Goal: Task Accomplishment & Management: Manage account settings

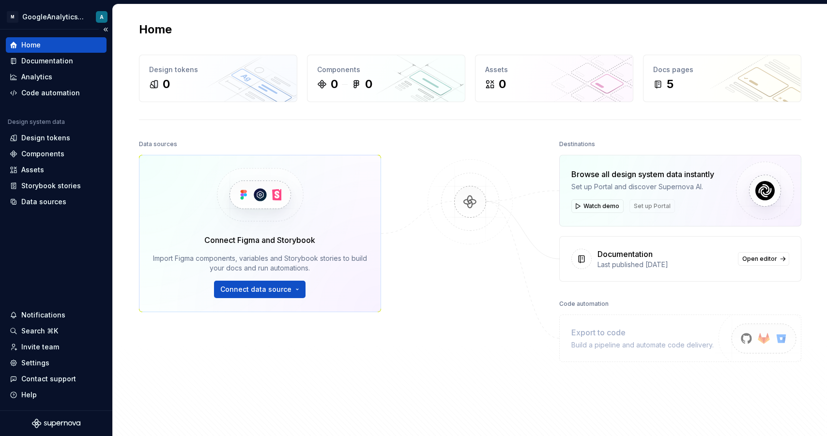
click at [58, 27] on div "M GoogleAnalyticsTests A" at bounding box center [56, 16] width 112 height 25
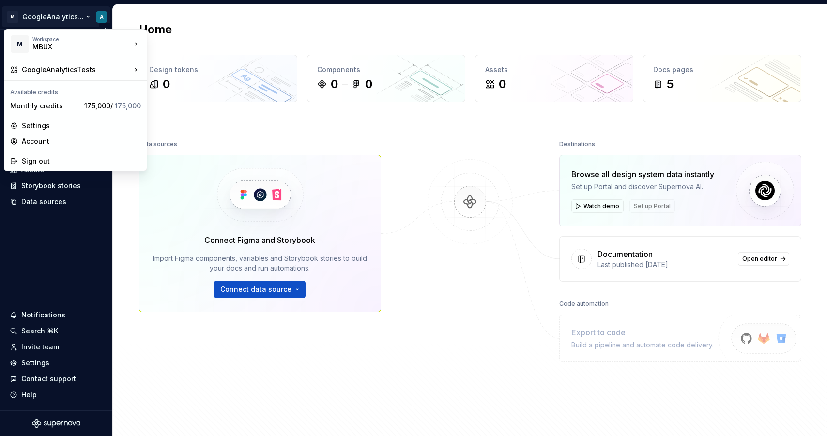
click at [61, 19] on html "M GoogleAnalyticsTests A Home Documentation Analytics Code automation Design sy…" at bounding box center [413, 218] width 827 height 436
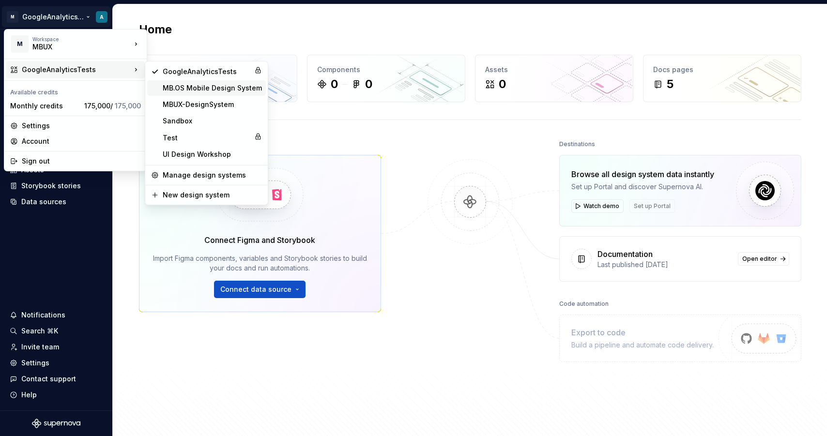
click at [232, 81] on div "MB.OS Mobile Design System" at bounding box center [206, 87] width 119 height 15
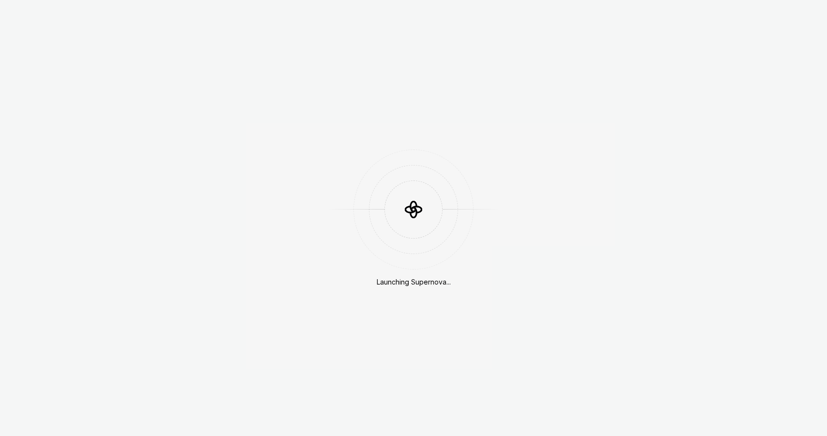
click at [77, 22] on div "Launching Supernova..." at bounding box center [413, 218] width 827 height 436
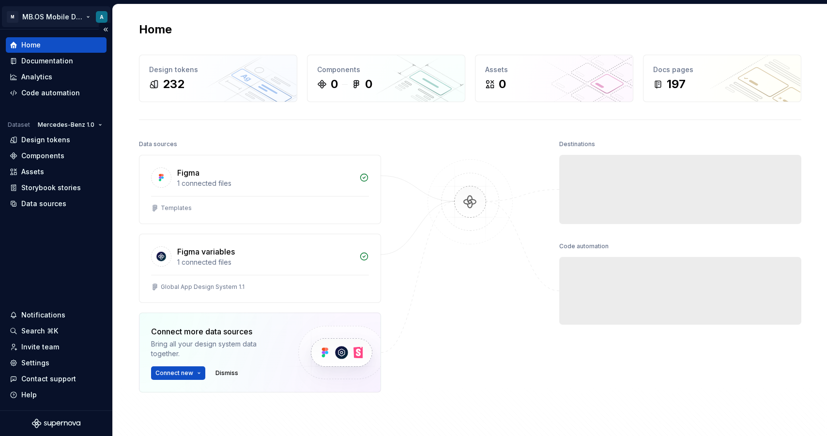
click at [59, 13] on html "M MB.OS Mobile Design System A Home Documentation Analytics Code automation Dat…" at bounding box center [413, 218] width 827 height 436
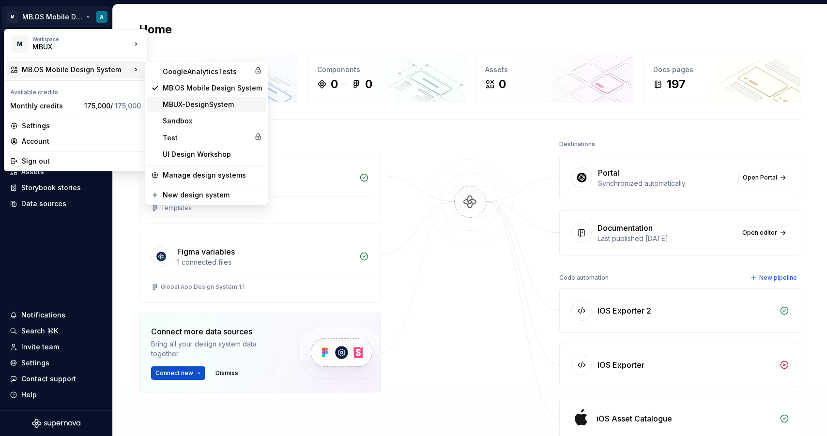
click at [182, 104] on div "MBUX-DesignSystem" at bounding box center [212, 105] width 99 height 10
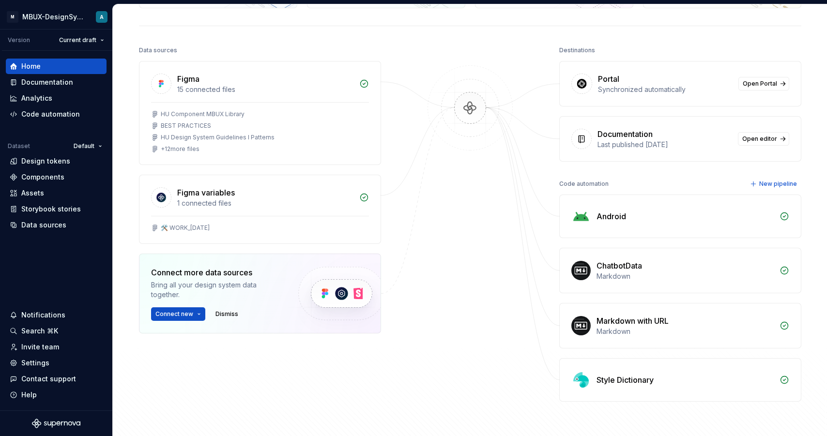
scroll to position [105, 0]
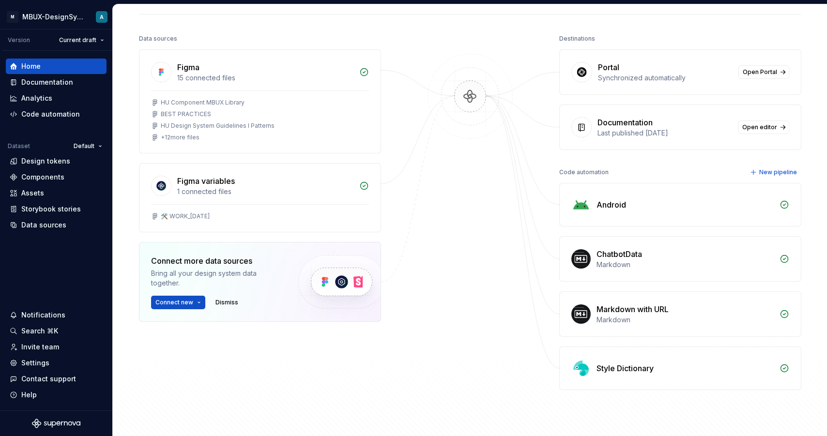
click at [667, 264] on div "Markdown" at bounding box center [684, 265] width 177 height 10
click at [571, 257] on img at bounding box center [580, 258] width 19 height 19
click at [602, 256] on div "ChatbotData" at bounding box center [618, 254] width 45 height 12
drag, startPoint x: 596, startPoint y: 313, endPoint x: 670, endPoint y: 314, distance: 74.0
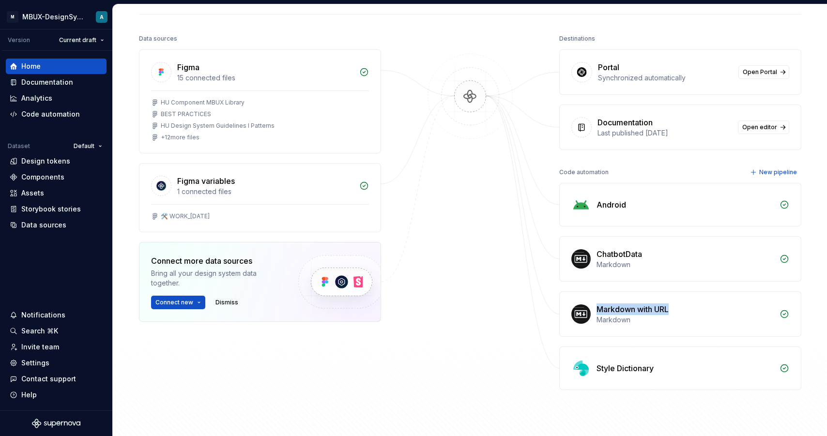
click at [670, 314] on div "Markdown with URL" at bounding box center [684, 309] width 177 height 12
click at [671, 314] on div "Markdown with URL" at bounding box center [684, 309] width 177 height 12
drag, startPoint x: 673, startPoint y: 309, endPoint x: 655, endPoint y: 310, distance: 17.9
click at [655, 310] on div "Markdown with URL" at bounding box center [684, 309] width 177 height 12
click at [670, 312] on div "Markdown with URL" at bounding box center [684, 309] width 177 height 12
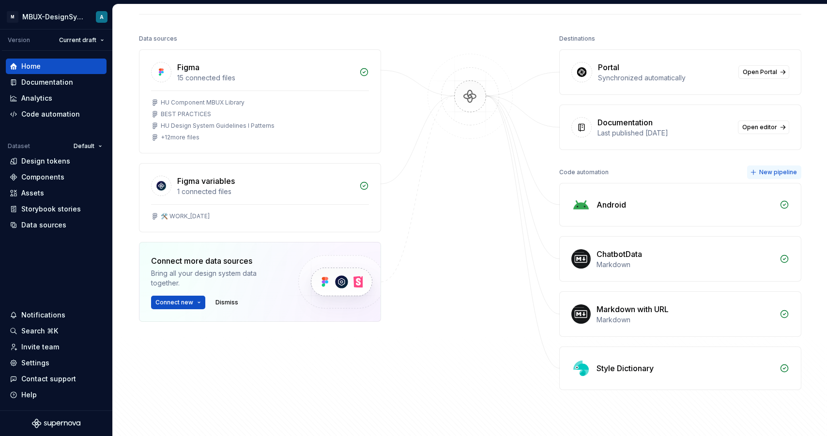
click at [767, 175] on span "New pipeline" at bounding box center [778, 172] width 38 height 8
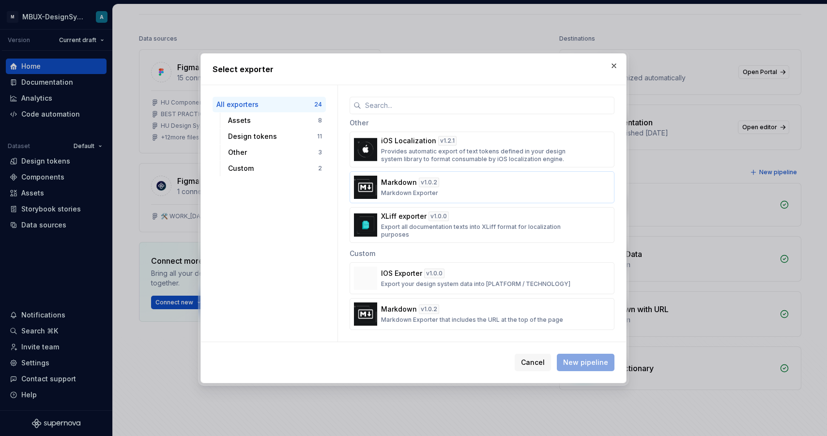
scroll to position [716, 0]
click at [457, 192] on div "Markdown v 1.0.2 Markdown Exporter" at bounding box center [479, 188] width 196 height 19
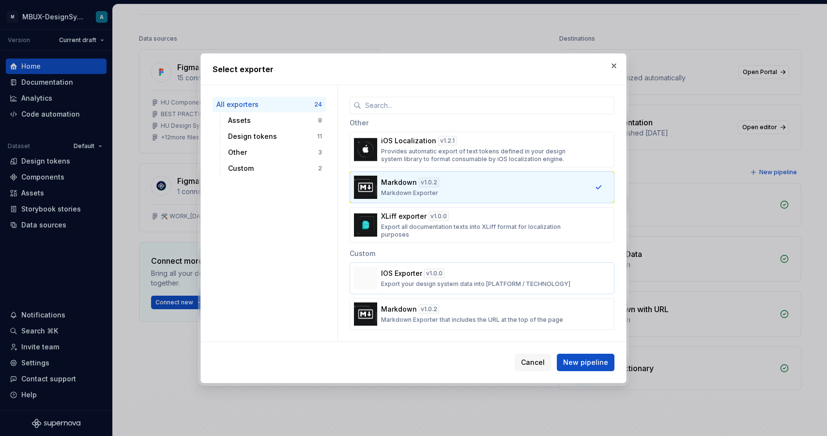
scroll to position [716, 0]
click at [588, 361] on span "New pipeline" at bounding box center [585, 363] width 45 height 10
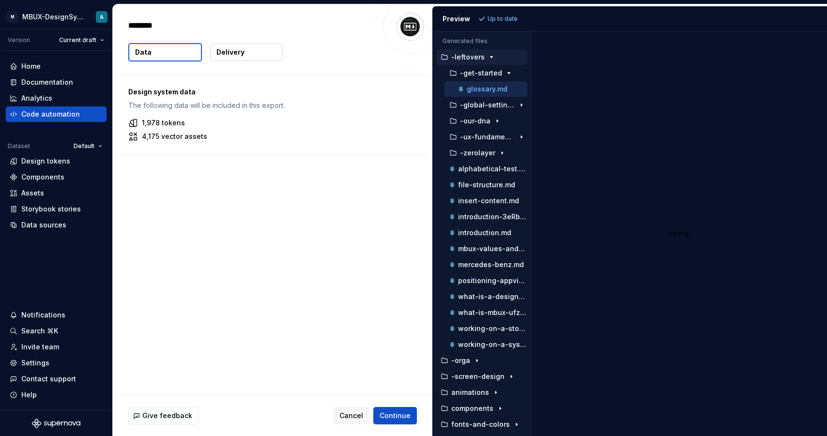
type textarea "*"
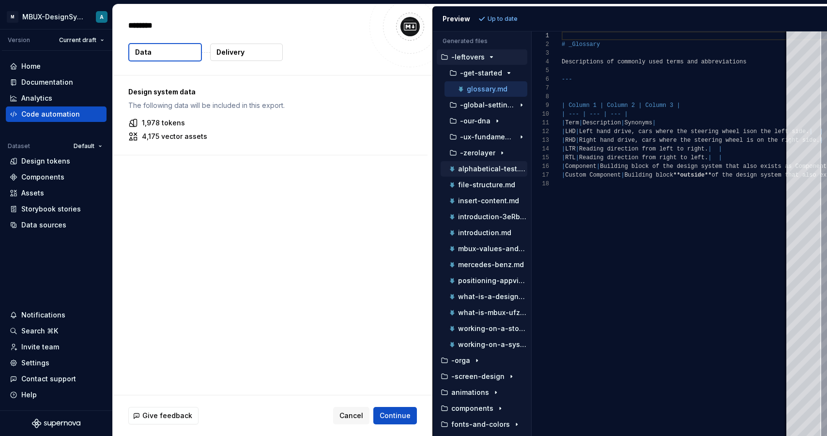
click at [489, 165] on p "alphabetical-test.md" at bounding box center [492, 169] width 69 height 8
type textarea "**********"
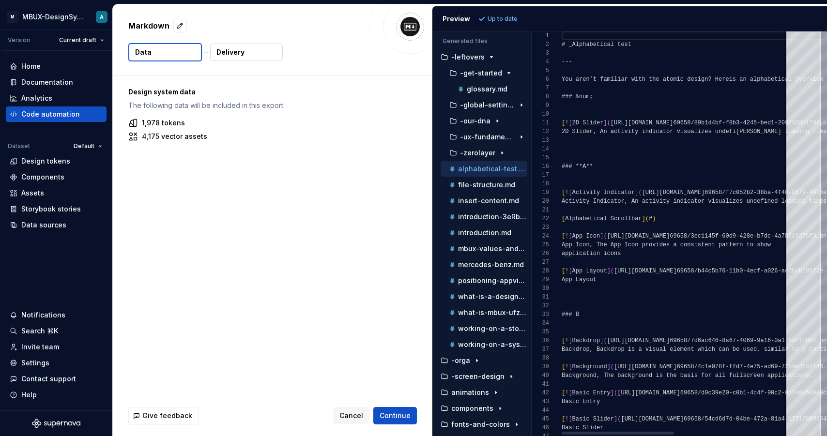
scroll to position [87, 0]
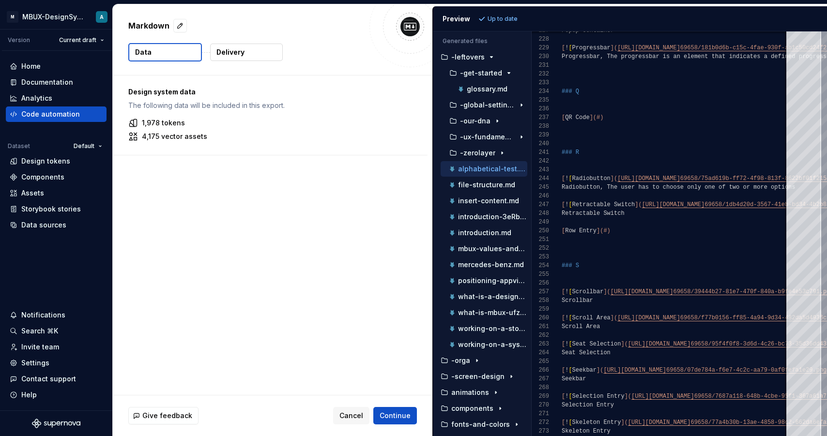
click at [265, 55] on button "Delivery" at bounding box center [246, 52] width 73 height 17
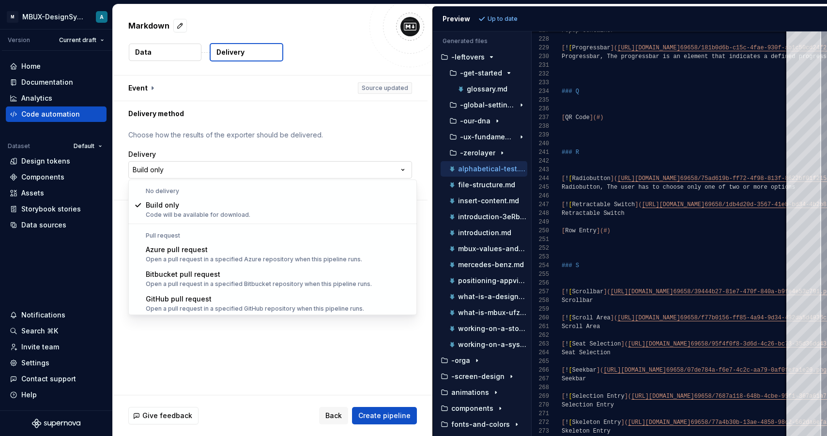
click at [306, 164] on html "**********" at bounding box center [413, 218] width 827 height 436
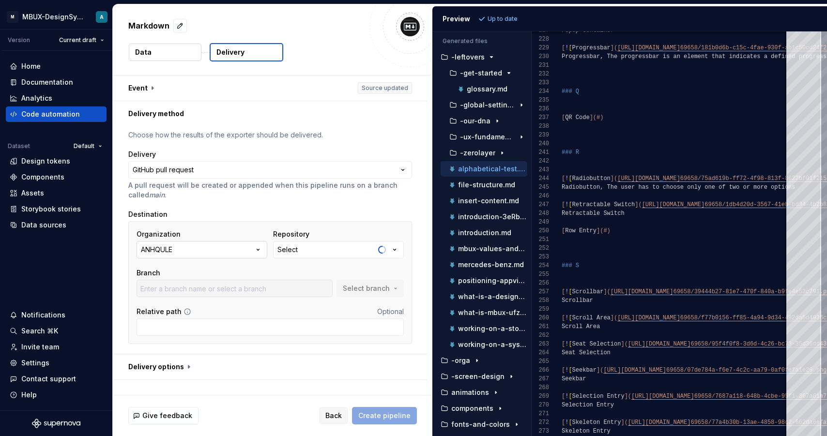
click at [238, 252] on button "ANHQULE" at bounding box center [201, 249] width 131 height 17
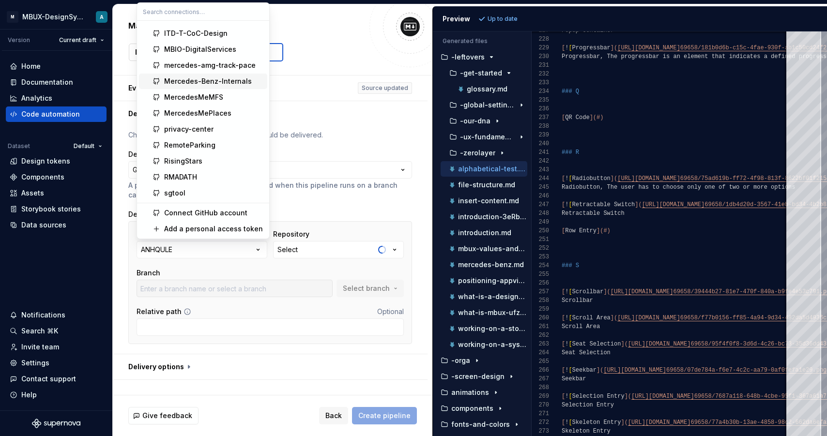
scroll to position [140, 0]
type input "adjustments"
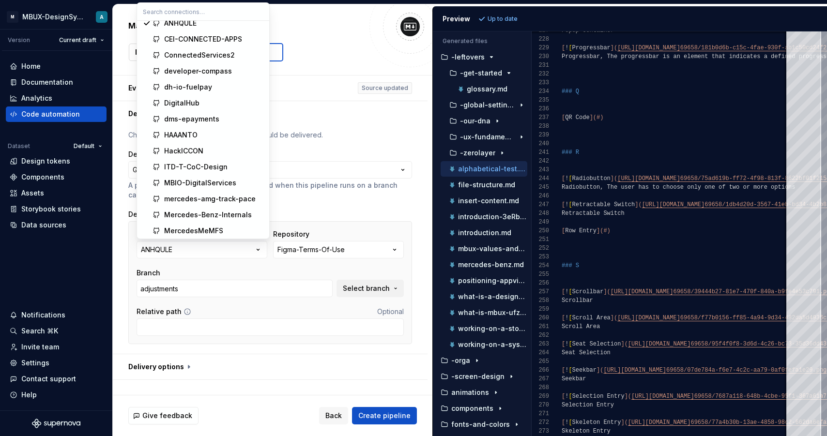
scroll to position [0, 0]
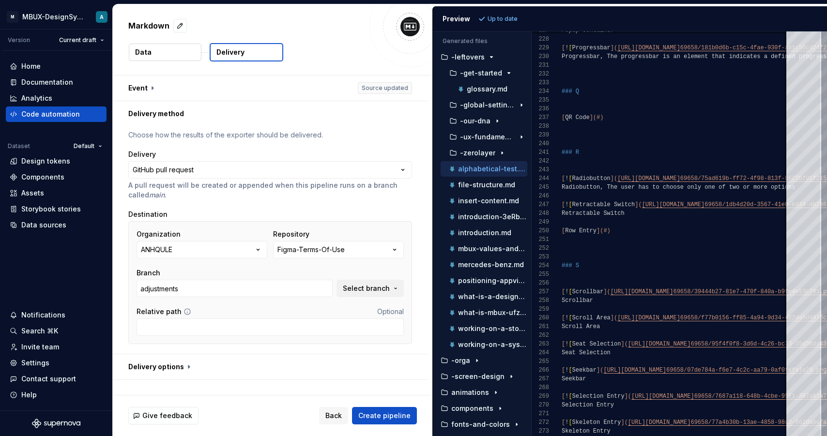
click at [346, 208] on div "**********" at bounding box center [270, 240] width 284 height 220
click at [39, 250] on div "Home Documentation Analytics Code automation Dataset Default Design tokens Comp…" at bounding box center [56, 231] width 112 height 360
click at [46, 365] on div "Settings" at bounding box center [35, 363] width 28 height 10
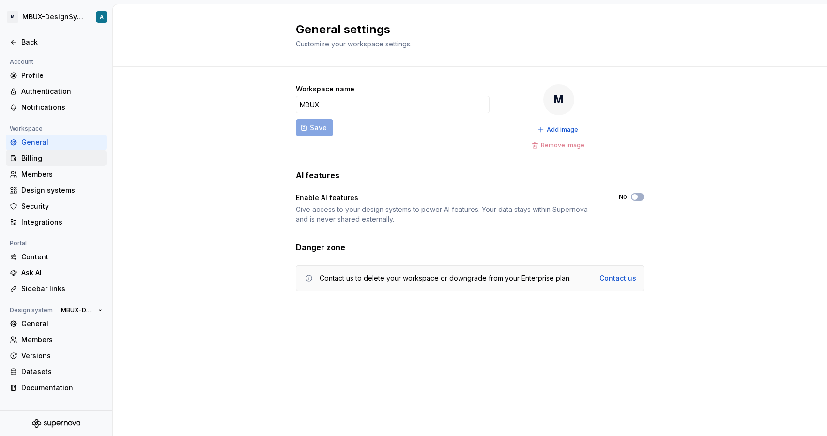
click at [67, 164] on div "Billing" at bounding box center [56, 157] width 101 height 15
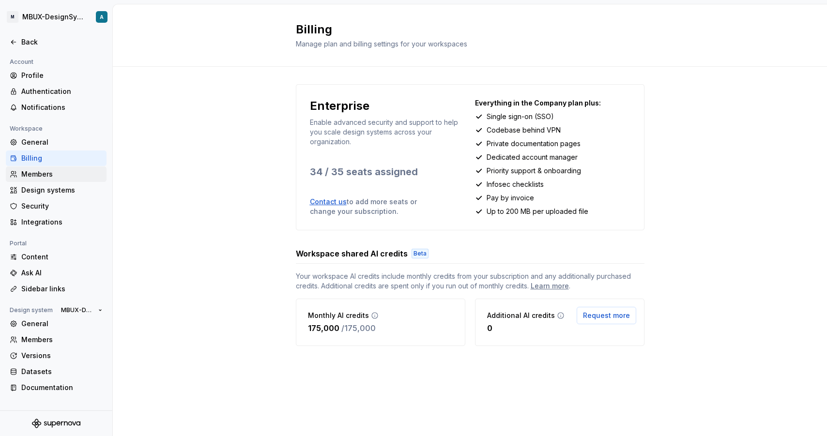
click at [66, 178] on div "Members" at bounding box center [61, 174] width 81 height 10
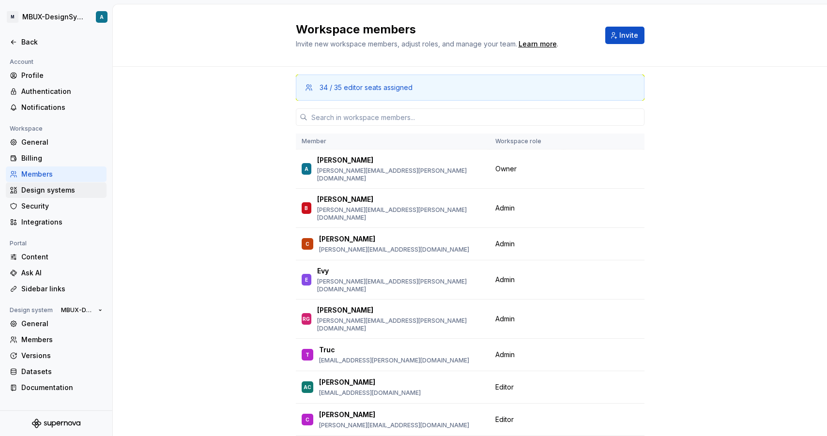
click at [56, 195] on div "Design systems" at bounding box center [56, 189] width 101 height 15
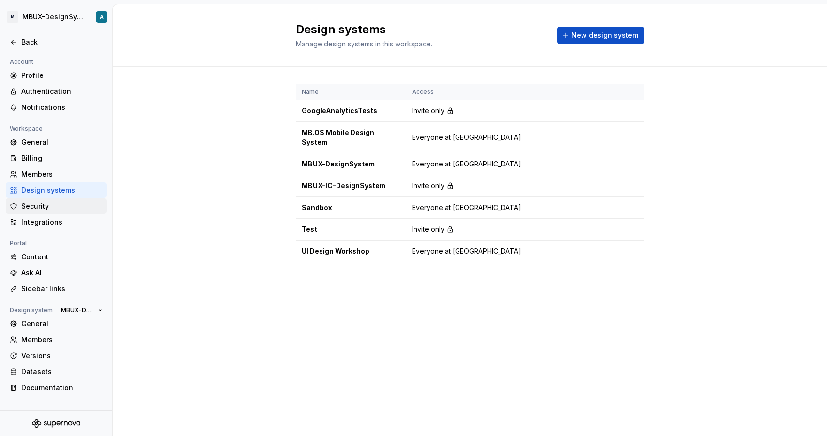
click at [50, 207] on div "Security" at bounding box center [61, 206] width 81 height 10
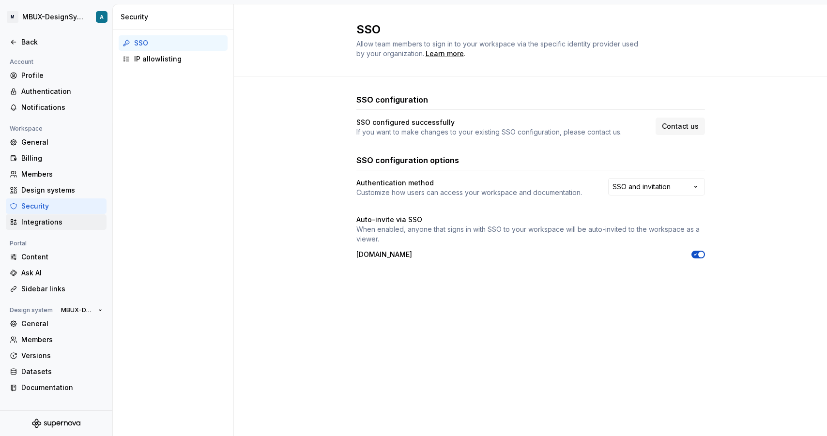
click at [48, 215] on div "Integrations" at bounding box center [56, 221] width 101 height 15
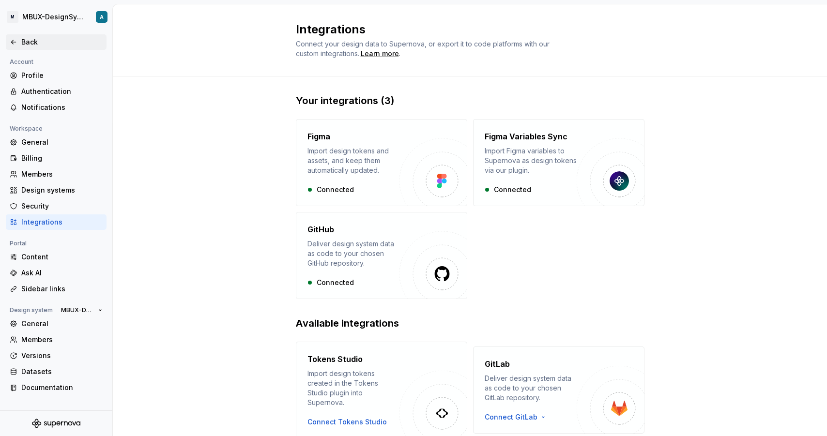
click at [25, 37] on div "Back" at bounding box center [61, 42] width 81 height 10
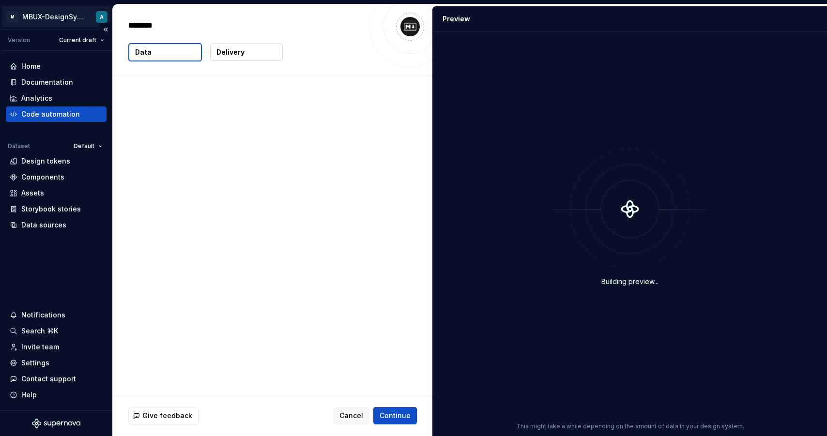
type textarea "*"
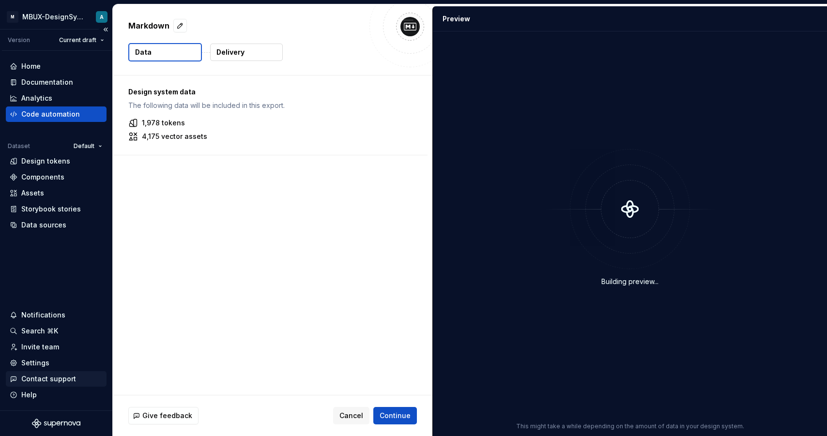
click at [57, 372] on div "Contact support" at bounding box center [56, 378] width 101 height 15
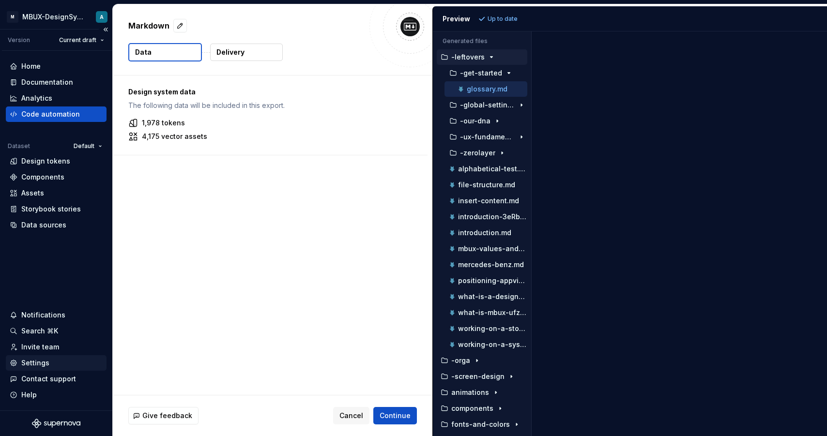
click at [57, 364] on div "Settings" at bounding box center [56, 363] width 93 height 10
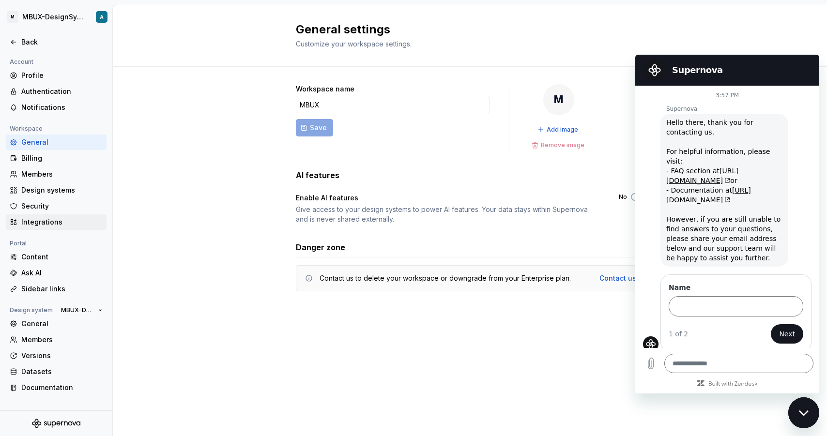
click at [62, 216] on div "Integrations" at bounding box center [56, 221] width 101 height 15
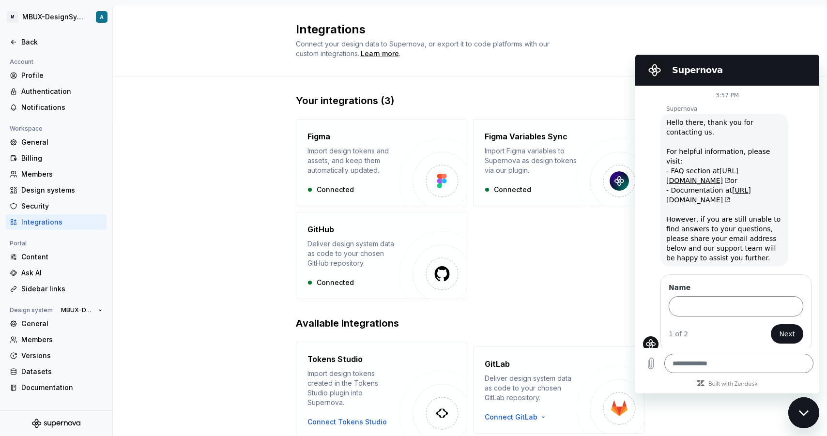
click at [799, 410] on icon "Close messaging window" at bounding box center [803, 413] width 10 height 6
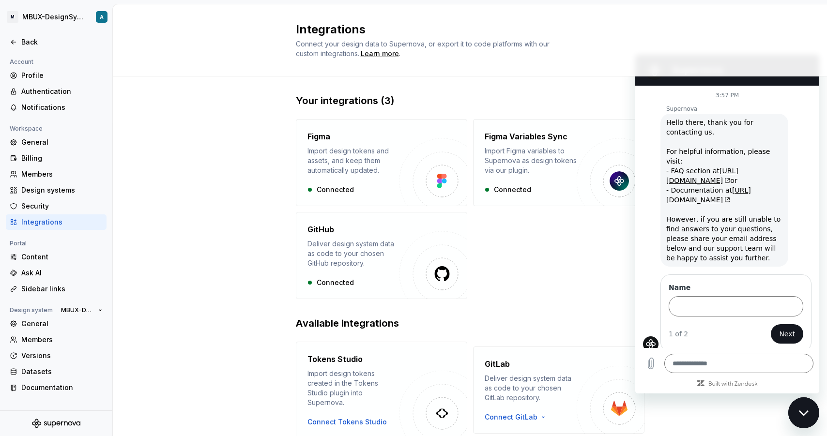
type textarea "*"
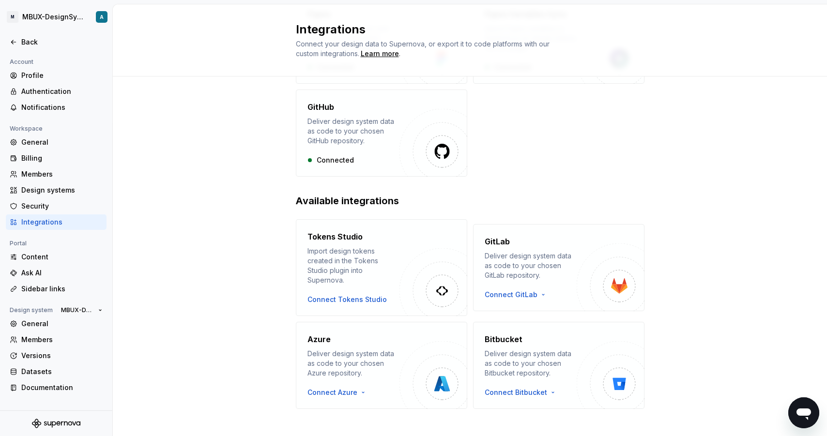
scroll to position [121, 0]
click at [58, 327] on div "General" at bounding box center [61, 324] width 81 height 10
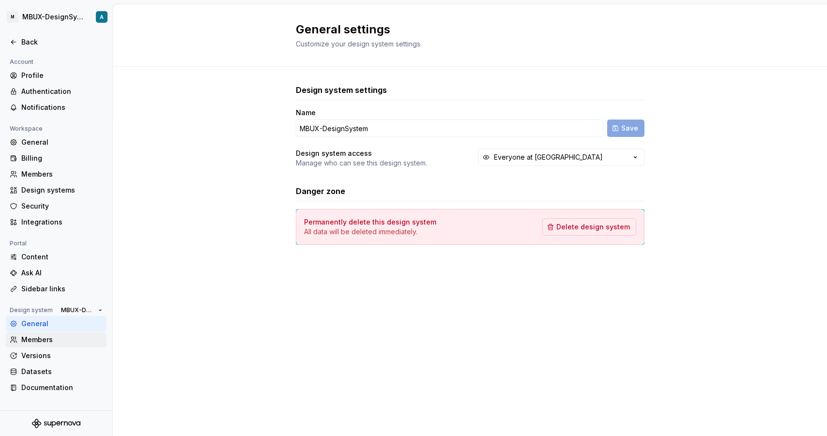
click at [32, 344] on div "Members" at bounding box center [61, 340] width 81 height 10
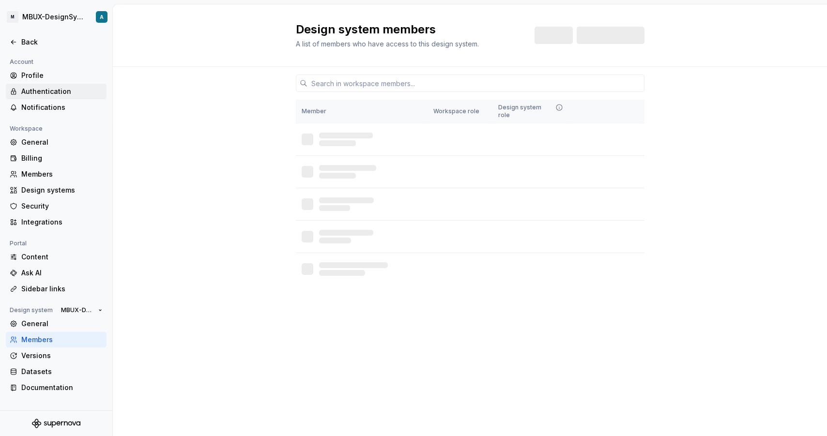
click at [57, 92] on div "Authentication" at bounding box center [61, 92] width 81 height 10
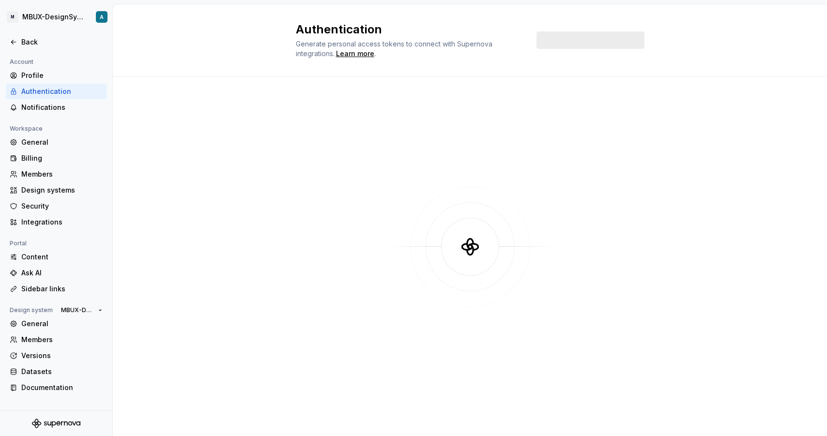
click at [58, 85] on div "Authentication" at bounding box center [56, 91] width 101 height 15
click at [58, 80] on div "Profile" at bounding box center [61, 76] width 81 height 10
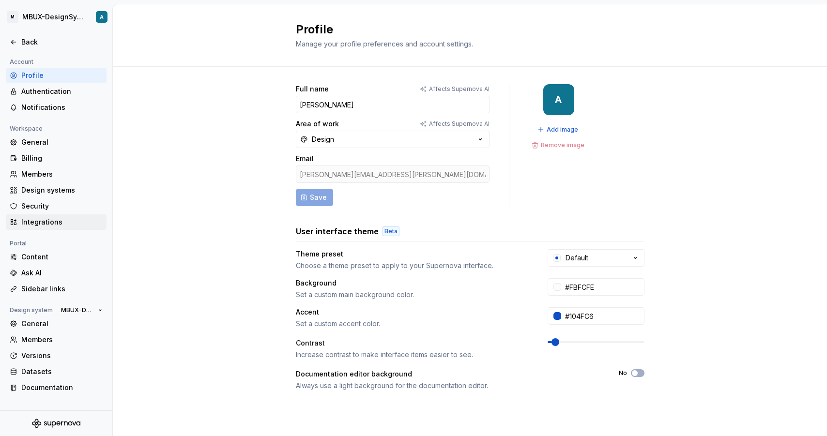
click at [60, 215] on div "Integrations" at bounding box center [56, 221] width 101 height 15
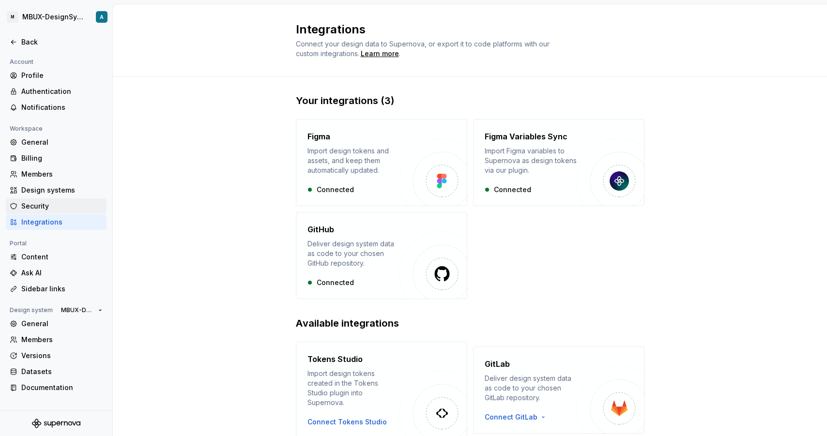
click at [54, 201] on div "Security" at bounding box center [56, 205] width 101 height 15
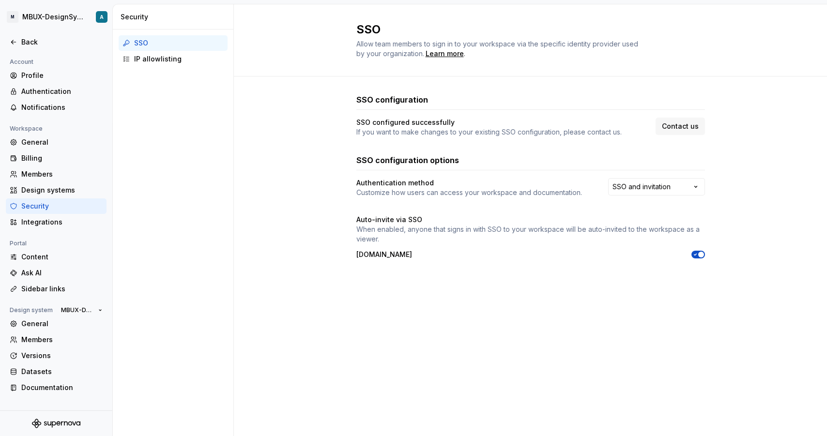
click at [74, 182] on div "General Billing Members Design systems Security Integrations" at bounding box center [56, 182] width 101 height 95
click at [74, 175] on div "Members" at bounding box center [61, 174] width 81 height 10
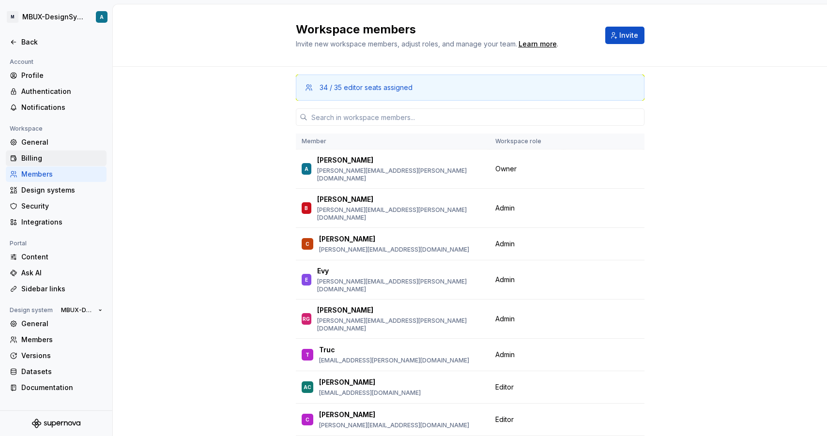
click at [74, 153] on div "Billing" at bounding box center [61, 158] width 81 height 10
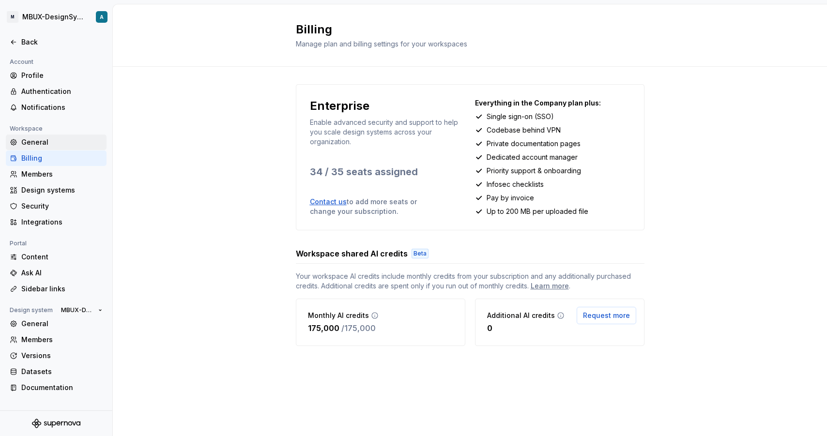
click at [74, 147] on div "General" at bounding box center [56, 142] width 101 height 15
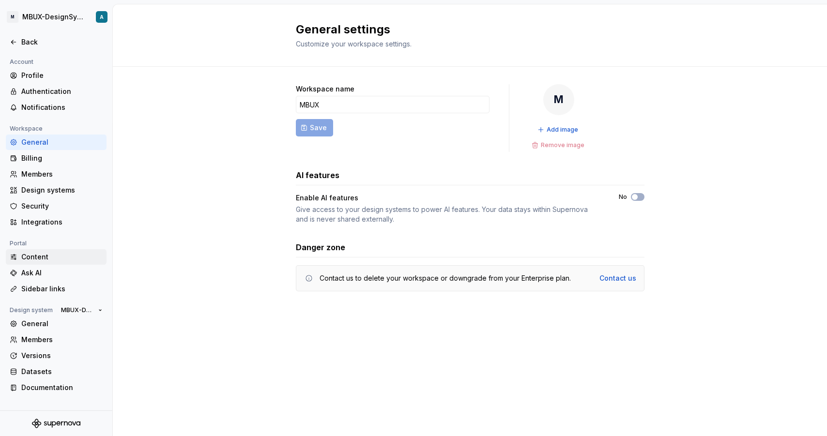
click at [57, 252] on div "Content" at bounding box center [61, 257] width 81 height 10
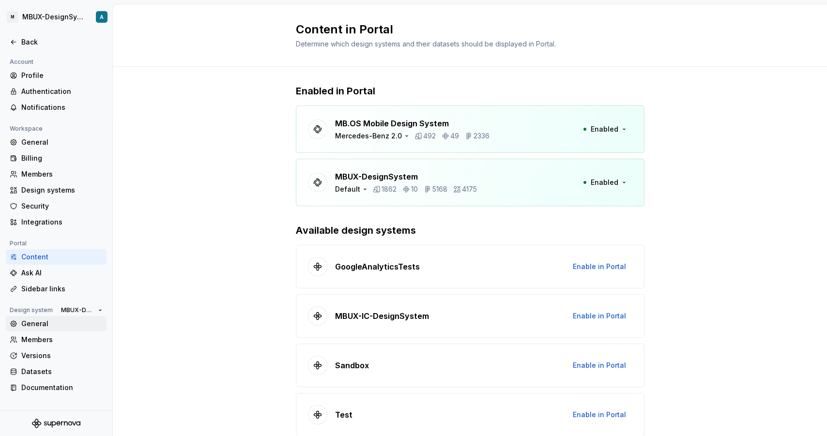
click at [53, 322] on div "General" at bounding box center [61, 324] width 81 height 10
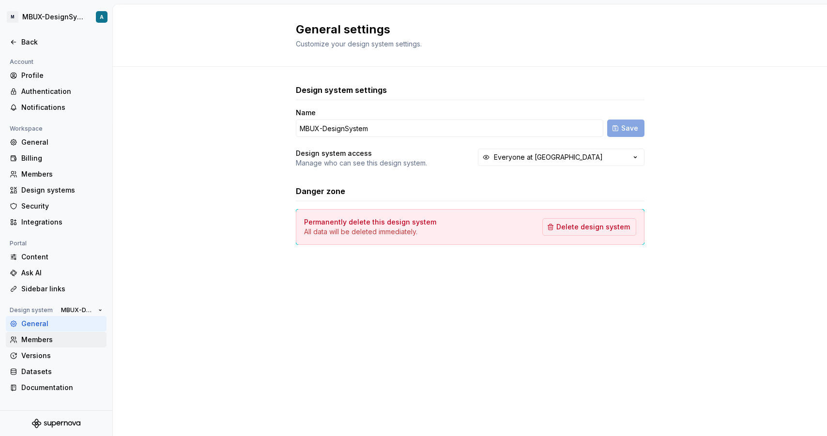
click at [83, 335] on div "Members" at bounding box center [61, 340] width 81 height 10
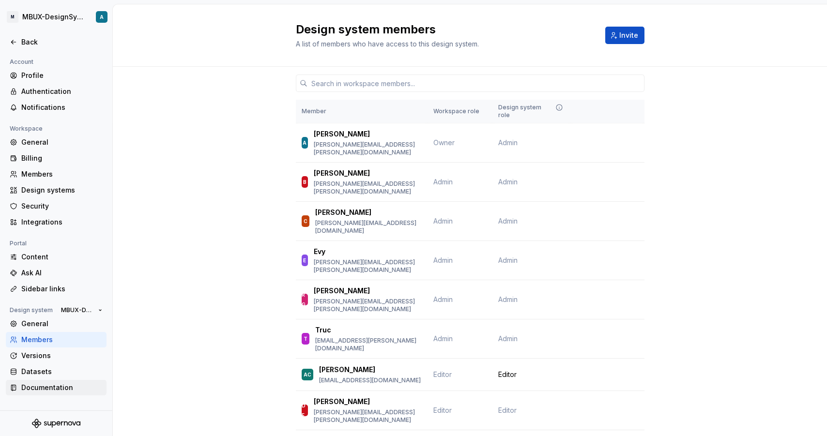
click at [68, 383] on div "Documentation" at bounding box center [61, 388] width 81 height 10
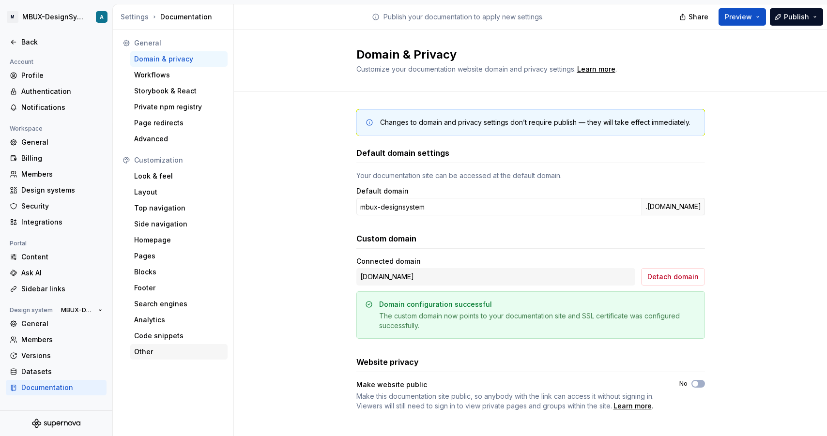
click at [153, 356] on div "Other" at bounding box center [178, 351] width 97 height 15
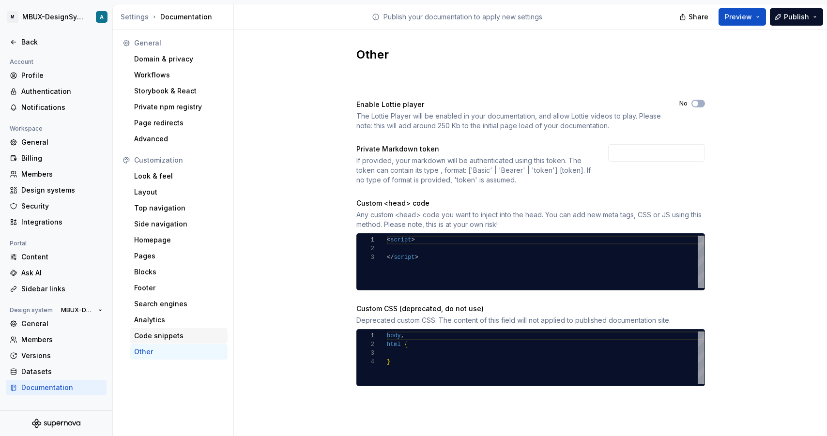
click at [173, 336] on div "Code snippets" at bounding box center [179, 336] width 90 height 10
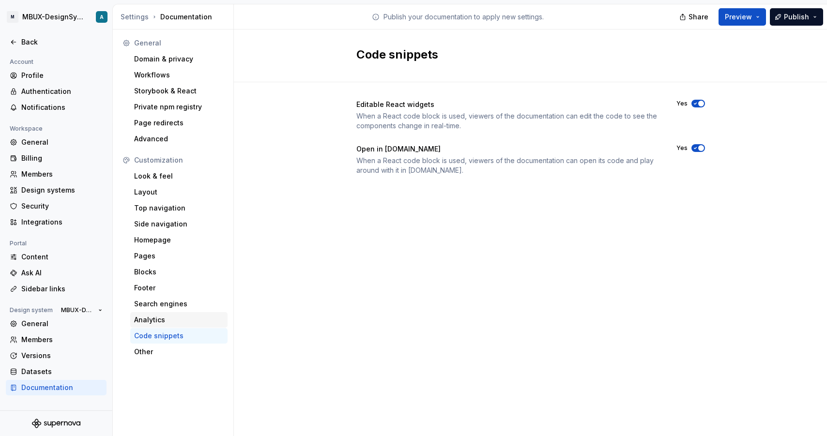
click at [174, 325] on div "Analytics" at bounding box center [178, 319] width 97 height 15
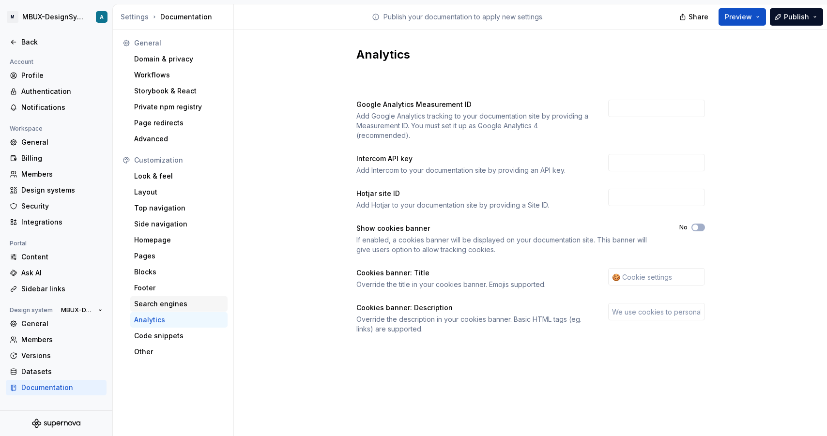
click at [177, 307] on div "Search engines" at bounding box center [179, 304] width 90 height 10
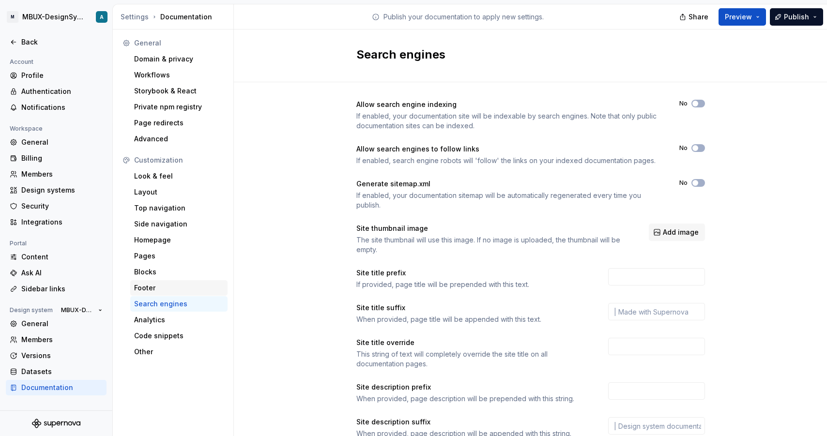
click at [177, 289] on div "Footer" at bounding box center [179, 288] width 90 height 10
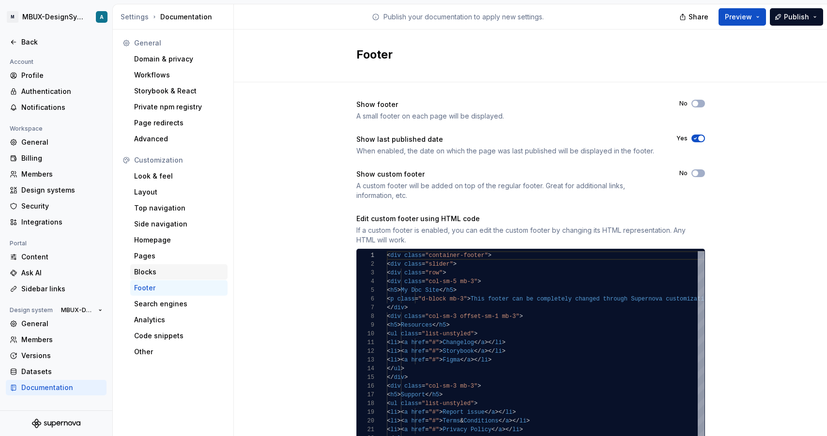
click at [180, 273] on div "Blocks" at bounding box center [179, 272] width 90 height 10
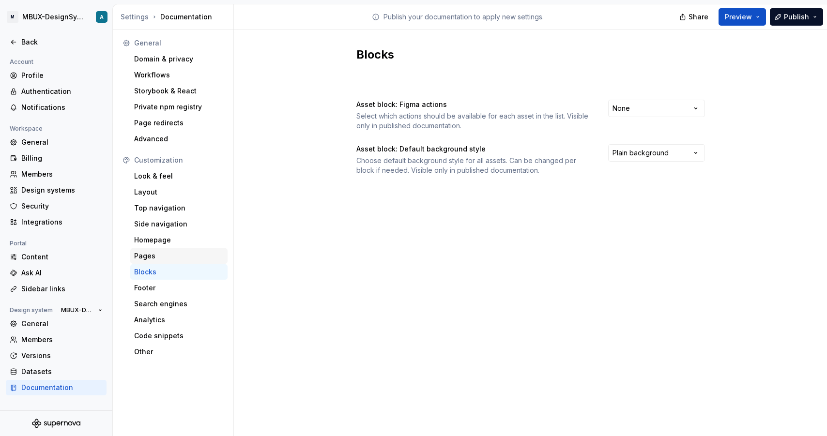
click at [183, 255] on div "Pages" at bounding box center [179, 256] width 90 height 10
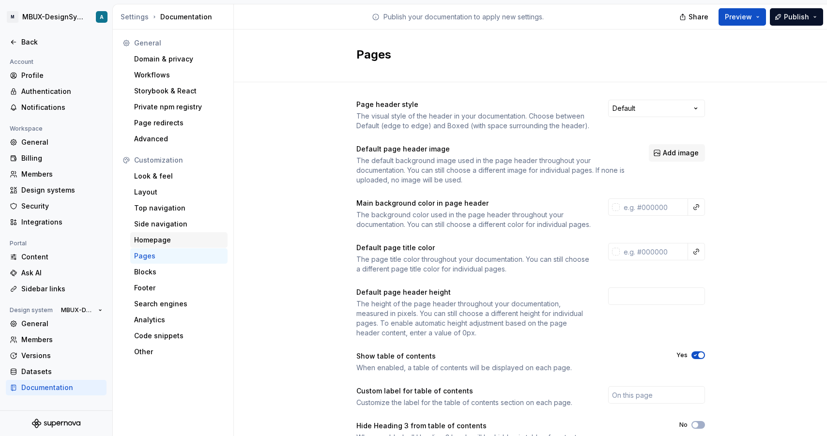
click at [183, 240] on div "Homepage" at bounding box center [179, 240] width 90 height 10
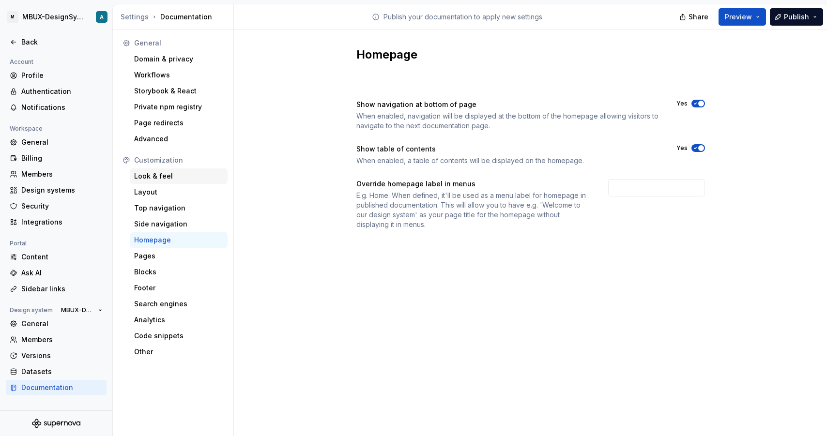
click at [177, 175] on div "Look & feel" at bounding box center [179, 176] width 90 height 10
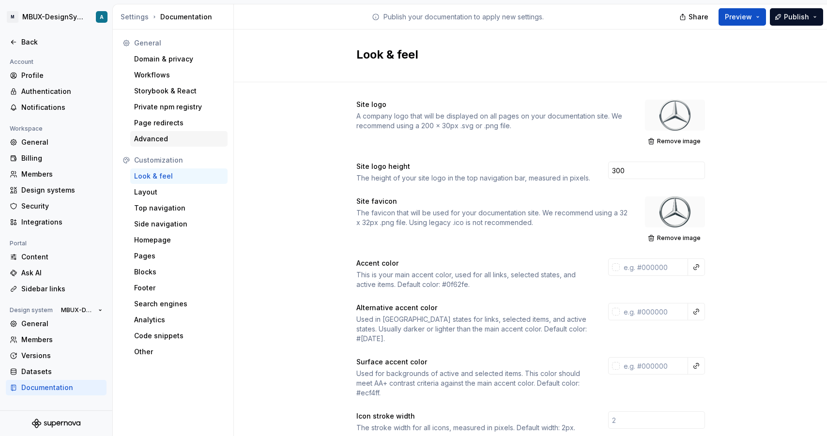
click at [184, 140] on div "Advanced" at bounding box center [179, 139] width 90 height 10
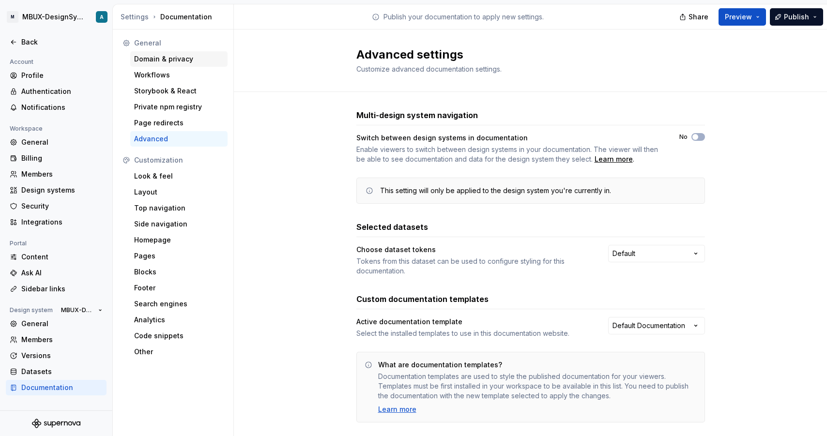
click at [170, 60] on div "Domain & privacy" at bounding box center [179, 59] width 90 height 10
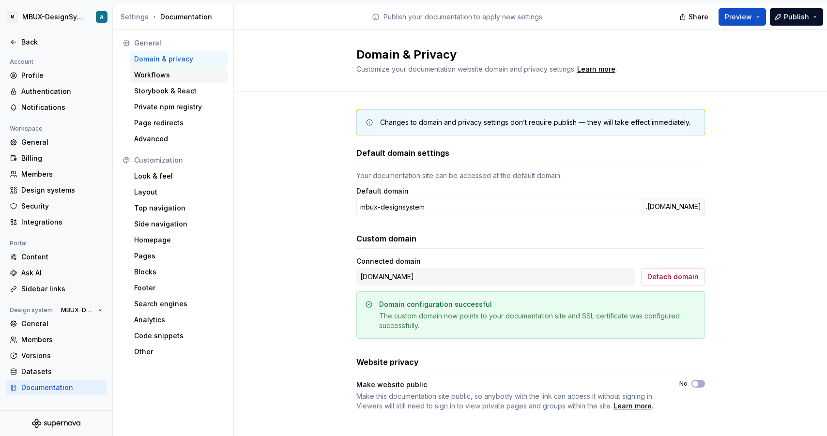
click at [166, 74] on div "Workflows" at bounding box center [179, 75] width 90 height 10
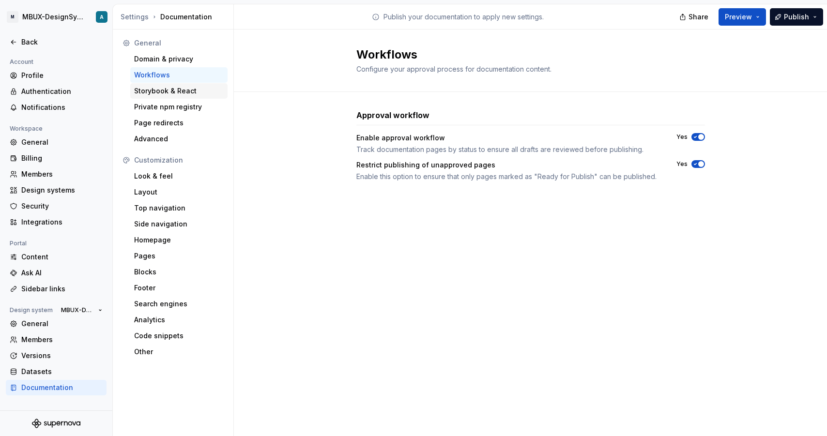
click at [165, 89] on div "Storybook & React" at bounding box center [179, 91] width 90 height 10
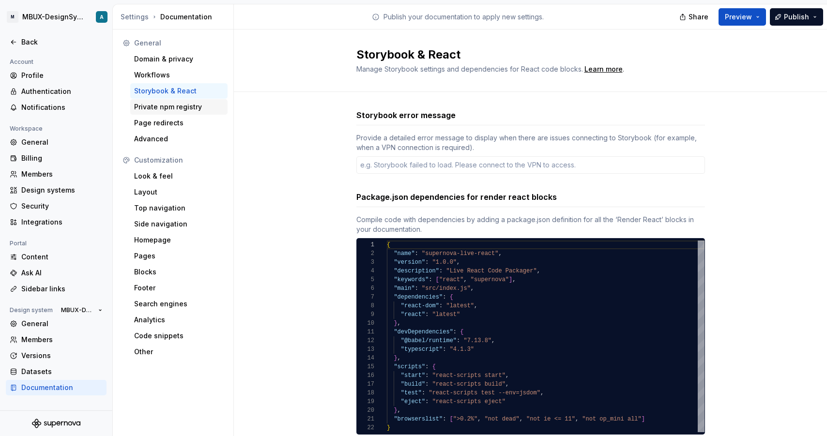
click at [170, 104] on div "Private npm registry" at bounding box center [179, 107] width 90 height 10
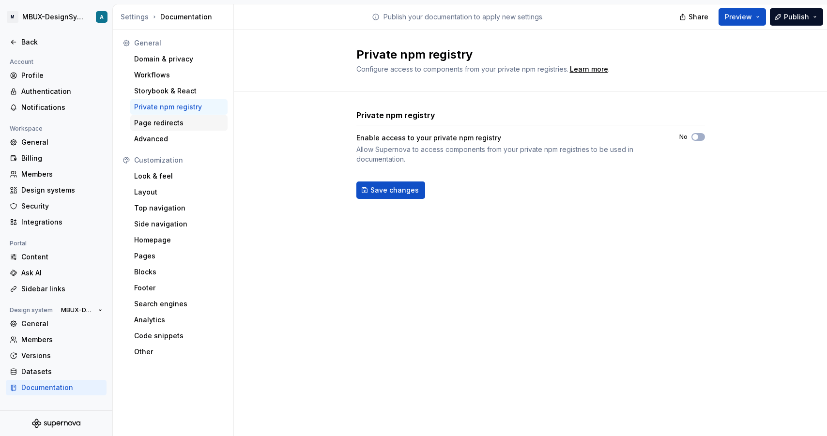
click at [167, 123] on div "Page redirects" at bounding box center [179, 123] width 90 height 10
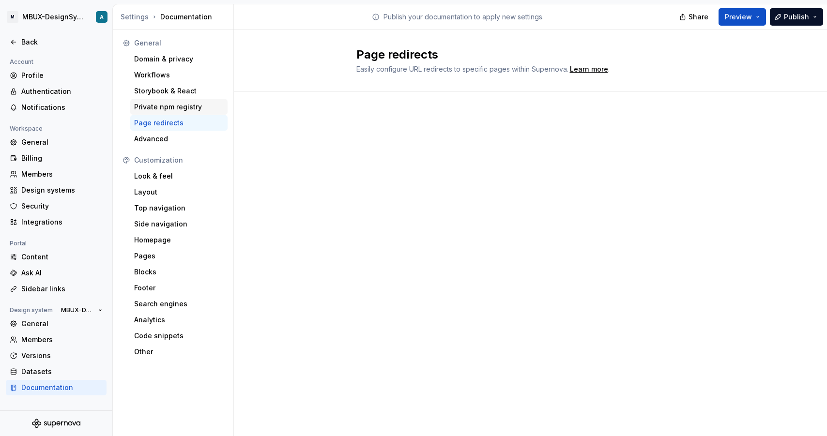
click at [169, 106] on div "Private npm registry" at bounding box center [179, 107] width 90 height 10
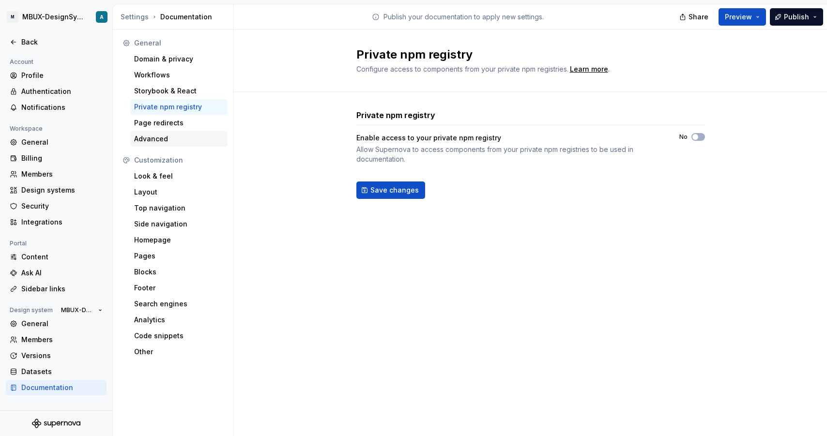
click at [166, 137] on div "Advanced" at bounding box center [179, 139] width 90 height 10
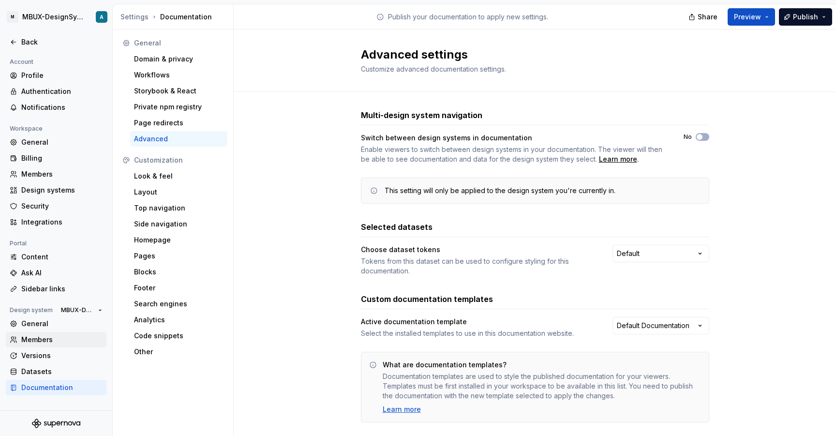
click at [45, 346] on div "Members" at bounding box center [56, 339] width 101 height 15
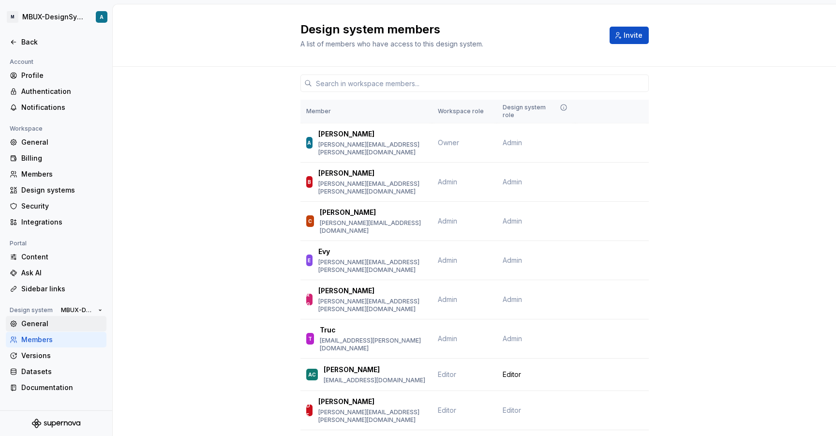
click at [71, 326] on div "General" at bounding box center [61, 324] width 81 height 10
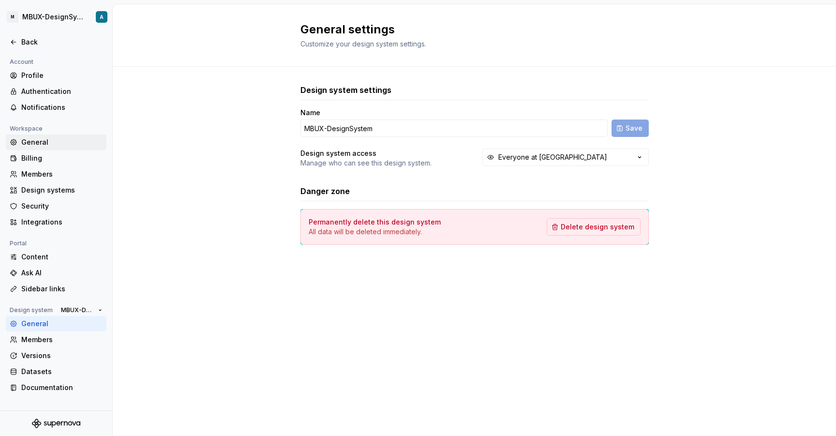
click at [64, 148] on div "General" at bounding box center [56, 142] width 101 height 15
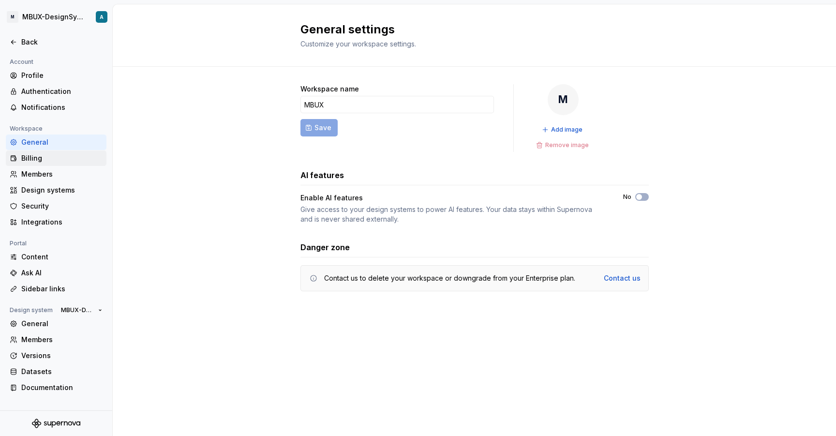
click at [63, 152] on div "Billing" at bounding box center [56, 157] width 101 height 15
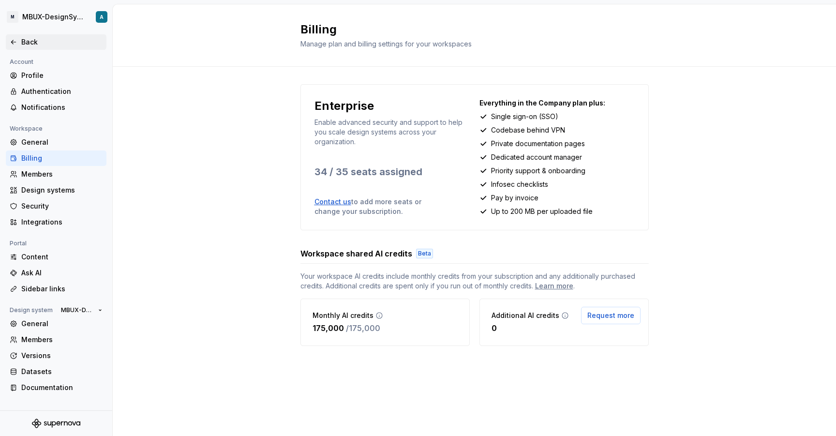
click at [23, 44] on div "Back" at bounding box center [61, 42] width 81 height 10
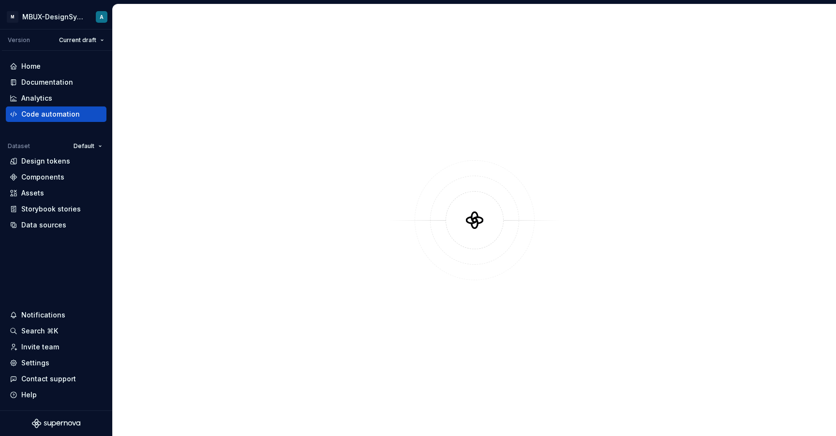
type textarea "*"
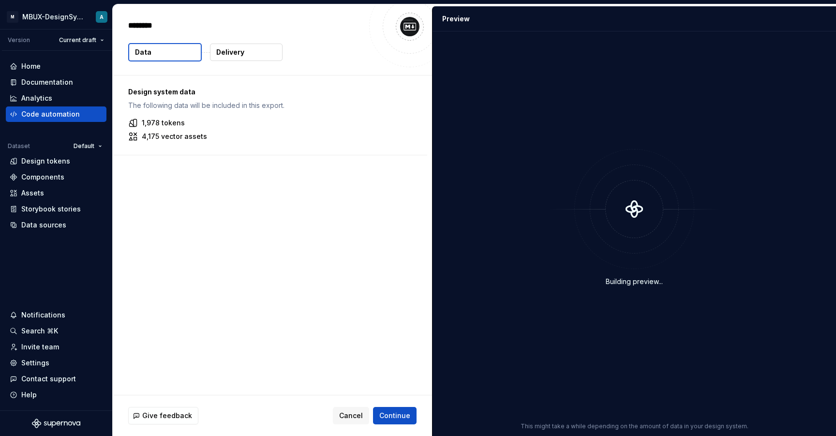
click at [316, 64] on div "******** Data Delivery" at bounding box center [272, 39] width 319 height 71
click at [63, 341] on div "Invite team" at bounding box center [56, 346] width 101 height 15
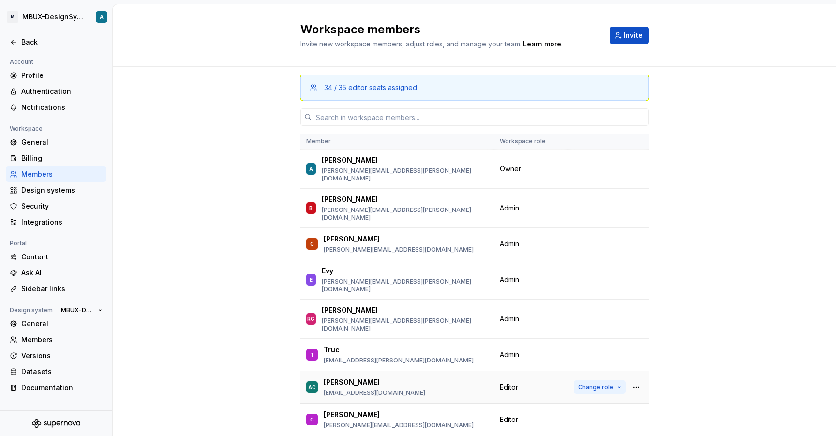
click at [590, 380] on button "Change role" at bounding box center [600, 387] width 52 height 14
click at [703, 243] on div "34 / 35 editor seats assigned Member Workspace role A [PERSON_NAME] [PERSON_NAM…" at bounding box center [474, 283] width 723 height 432
click at [61, 83] on div "Profile" at bounding box center [56, 75] width 101 height 15
click at [60, 91] on div "Authentication" at bounding box center [61, 92] width 81 height 10
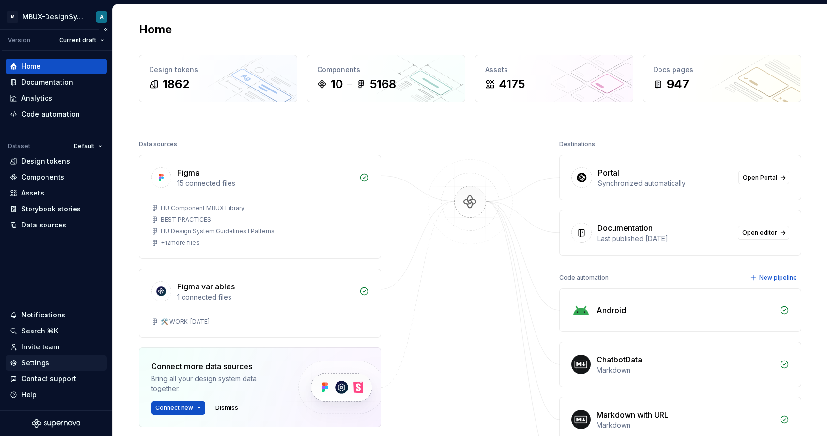
click at [50, 363] on div "Settings" at bounding box center [56, 363] width 93 height 10
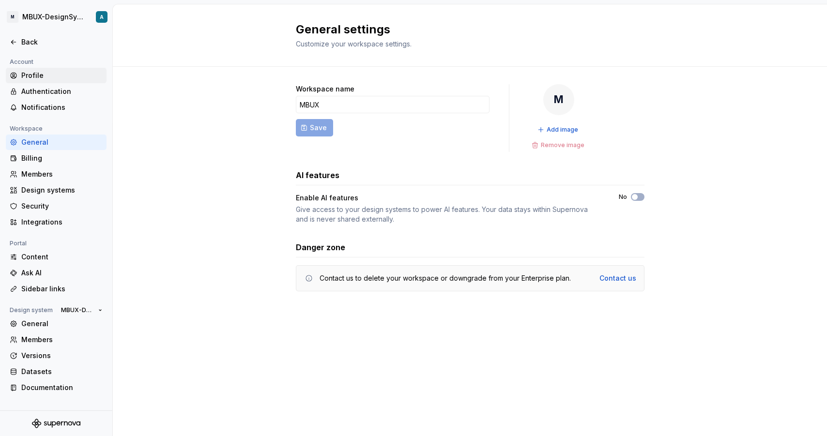
click at [52, 82] on div "Profile" at bounding box center [56, 75] width 101 height 15
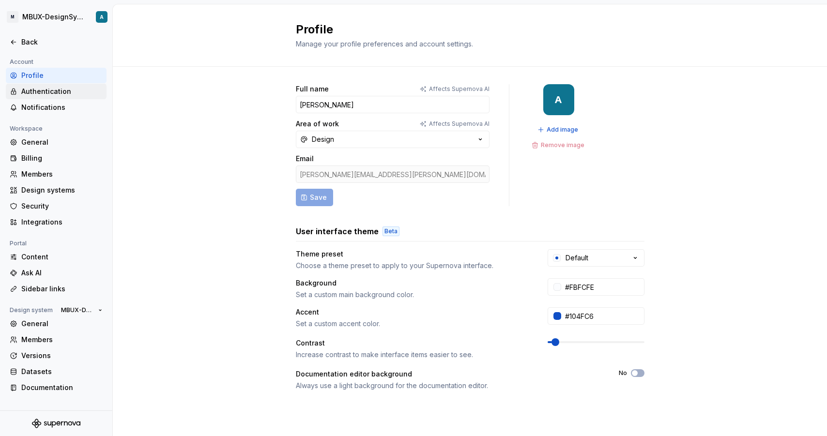
click at [73, 86] on div "Authentication" at bounding box center [56, 91] width 101 height 15
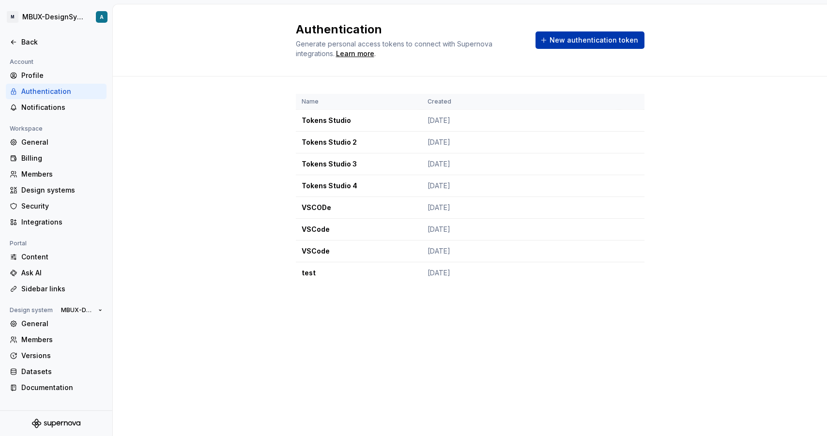
click at [581, 35] on span "New authentication token" at bounding box center [593, 40] width 89 height 10
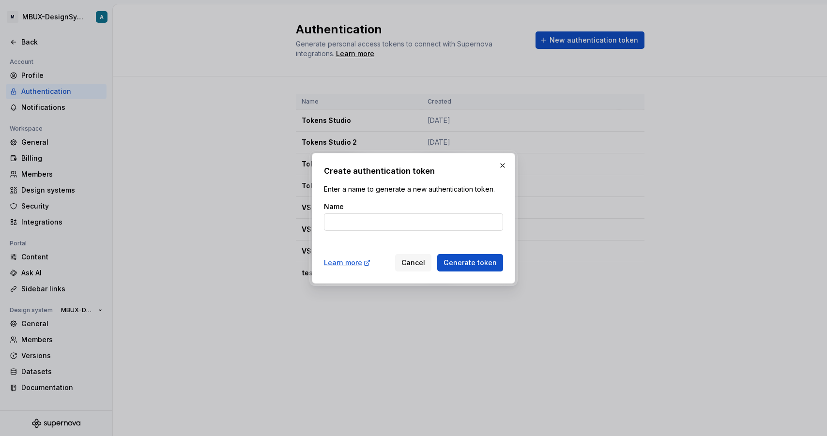
click at [424, 229] on input "Name" at bounding box center [413, 221] width 179 height 17
click at [424, 198] on div "Create authentication token Enter a name to generate a new authentication token…" at bounding box center [413, 218] width 179 height 106
click at [426, 191] on p "Enter a name to generate a new authentication token." at bounding box center [413, 189] width 179 height 10
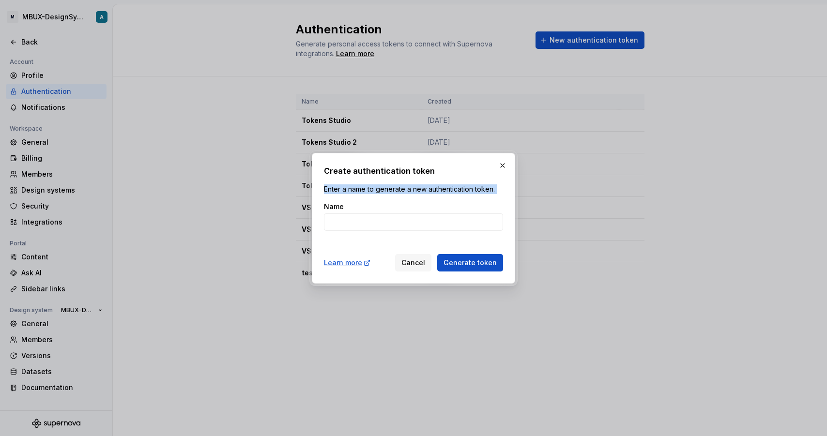
click at [426, 191] on p "Enter a name to generate a new authentication token." at bounding box center [413, 189] width 179 height 10
click at [414, 254] on button "Cancel" at bounding box center [413, 262] width 36 height 17
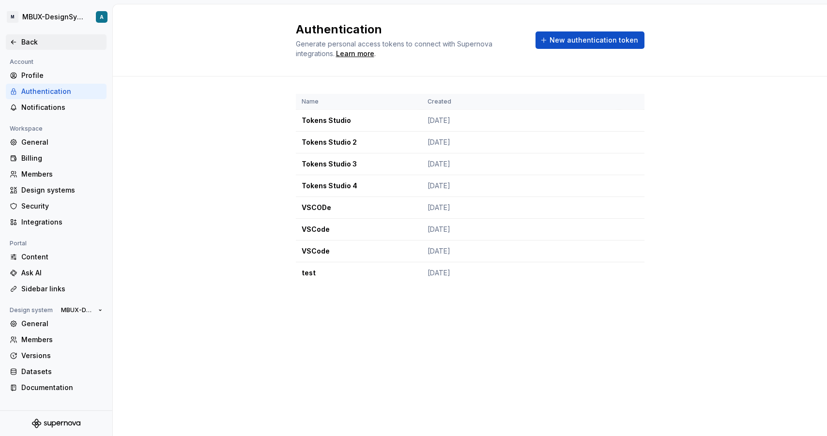
click at [31, 41] on div "Back" at bounding box center [61, 42] width 81 height 10
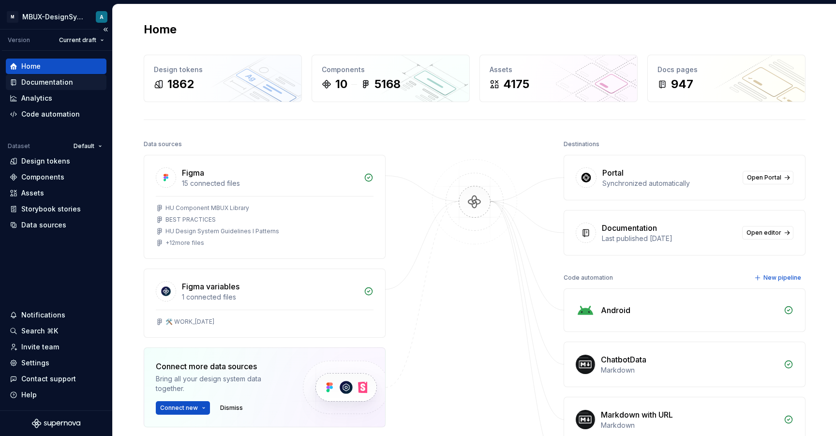
click at [85, 83] on div "Documentation" at bounding box center [56, 82] width 93 height 10
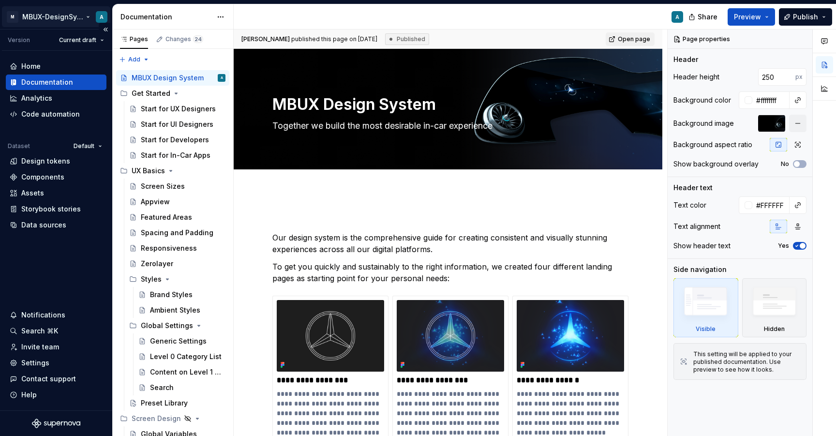
click at [60, 21] on html "M MBUX-DesignSystem A Version Current draft Home Documentation Analytics Code a…" at bounding box center [418, 218] width 836 height 436
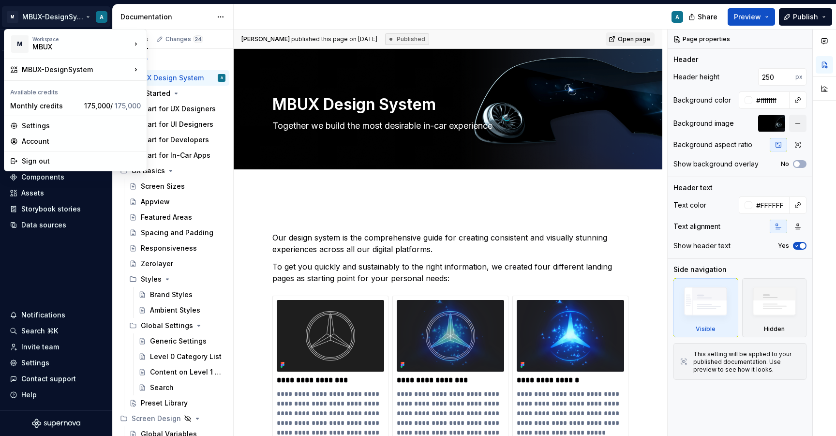
click at [135, 13] on html "M MBUX-DesignSystem A Version Current draft Home Documentation Analytics Code a…" at bounding box center [418, 218] width 836 height 436
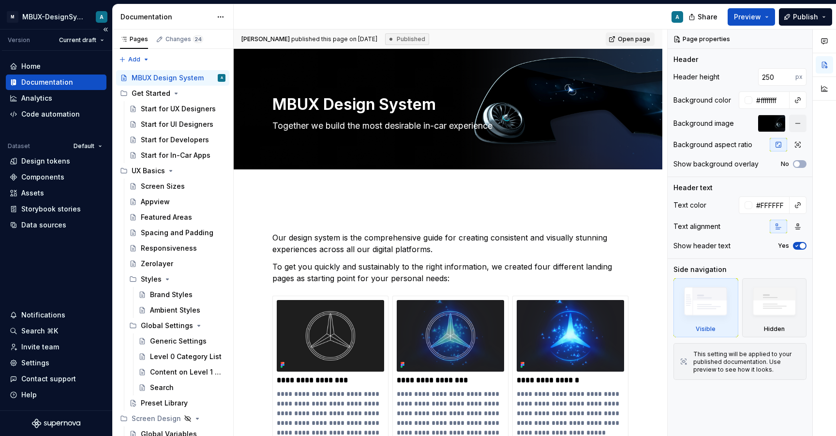
type textarea "*"
click at [70, 67] on div "Home" at bounding box center [56, 66] width 93 height 10
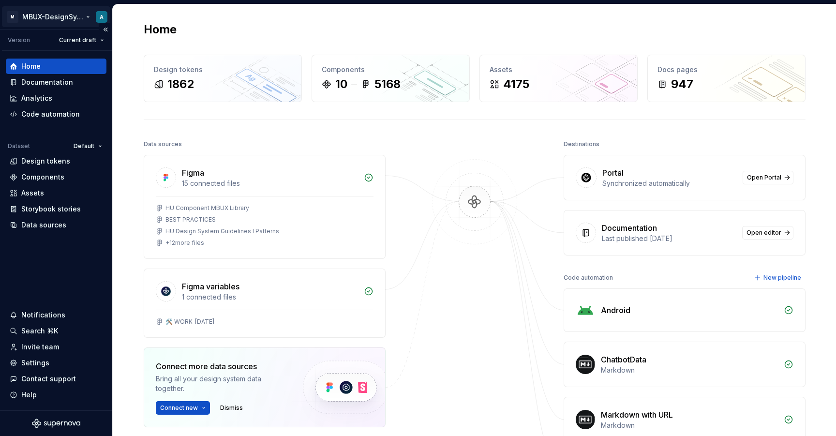
click at [74, 19] on html "M MBUX-DesignSystem A Version Current draft Home Documentation Analytics Code a…" at bounding box center [418, 218] width 836 height 436
click at [81, 284] on html "M MBUX-DesignSystem A Version Current draft Home Documentation Analytics Code a…" at bounding box center [418, 218] width 836 height 436
click at [57, 359] on div "Settings" at bounding box center [56, 363] width 93 height 10
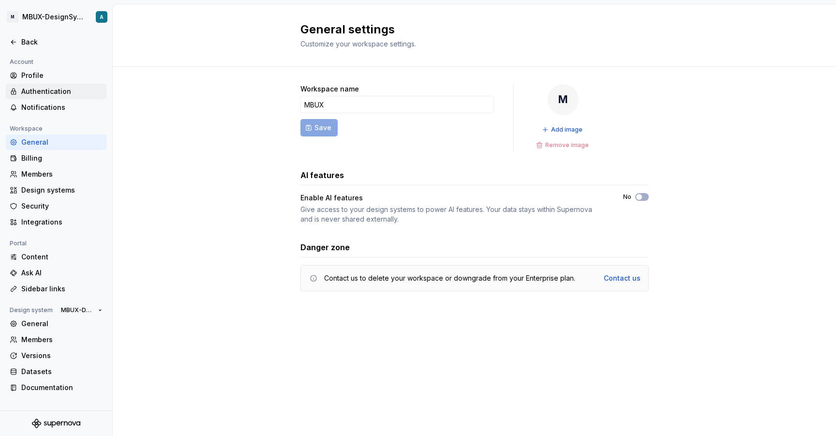
click at [77, 87] on div "Authentication" at bounding box center [61, 92] width 81 height 10
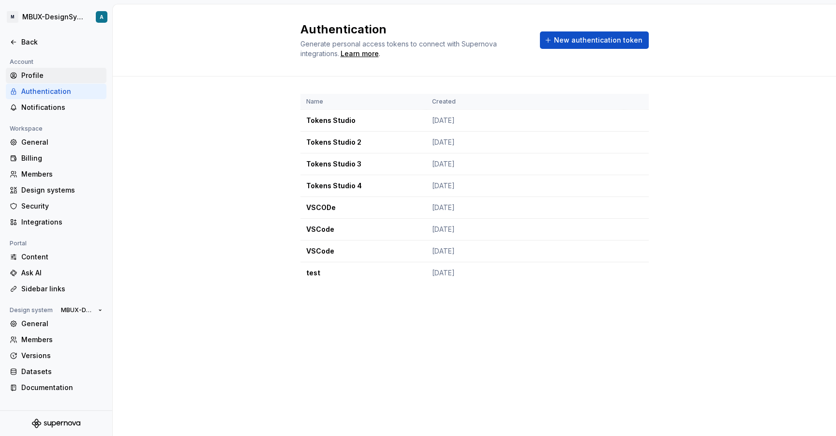
click at [78, 78] on div "Profile" at bounding box center [61, 76] width 81 height 10
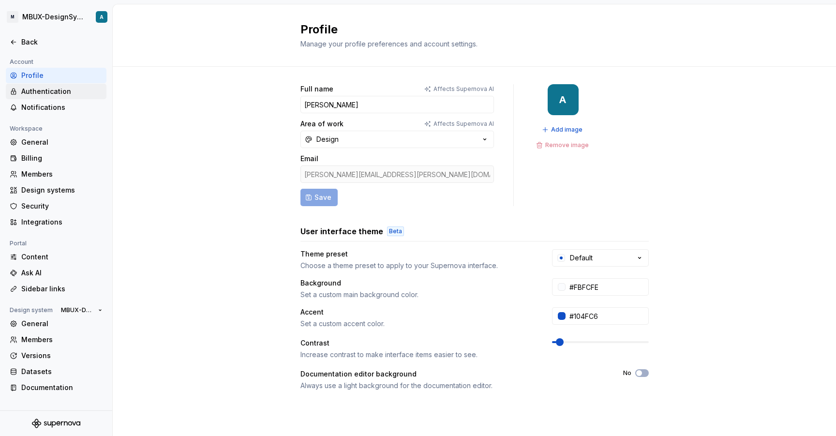
click at [77, 90] on div "Authentication" at bounding box center [61, 92] width 81 height 10
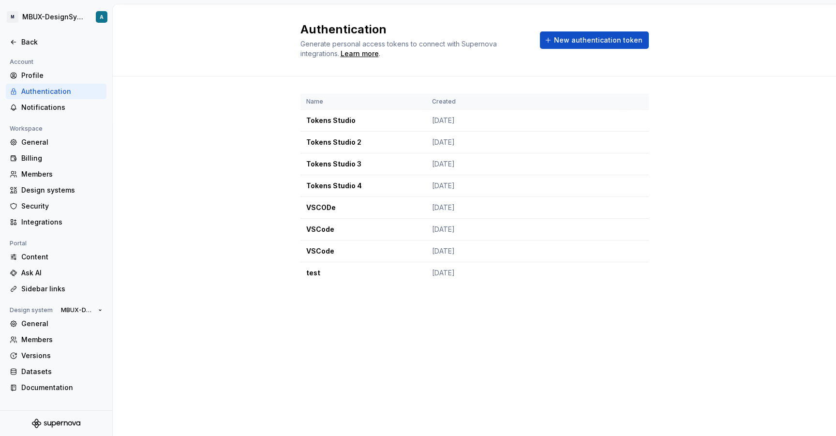
click at [178, 100] on div "Name Created Tokens Studio Sep 21, 2023 Tokens Studio 2 Sep 21, 2023 Tokens Stu…" at bounding box center [474, 198] width 723 height 244
click at [576, 45] on button "New authentication token" at bounding box center [594, 39] width 109 height 17
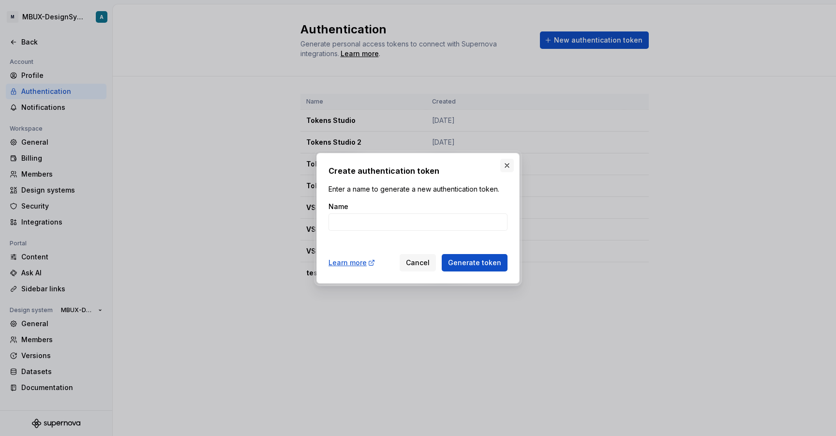
click at [506, 164] on button "button" at bounding box center [507, 166] width 14 height 14
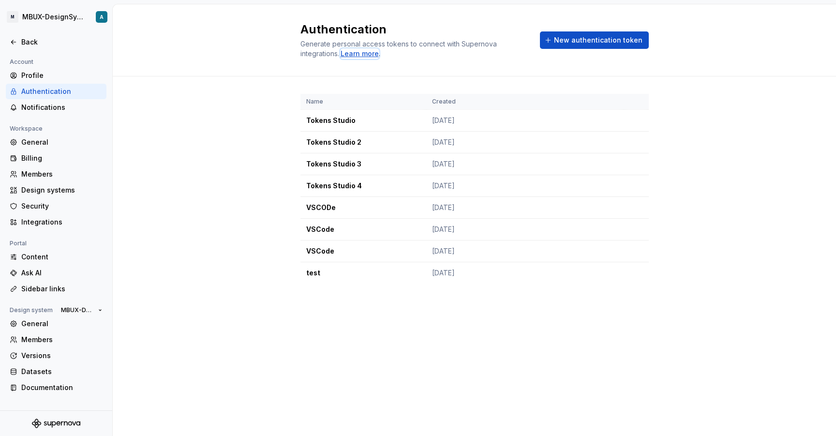
click at [371, 57] on div "Learn more" at bounding box center [360, 54] width 38 height 10
